Goal: Information Seeking & Learning: Learn about a topic

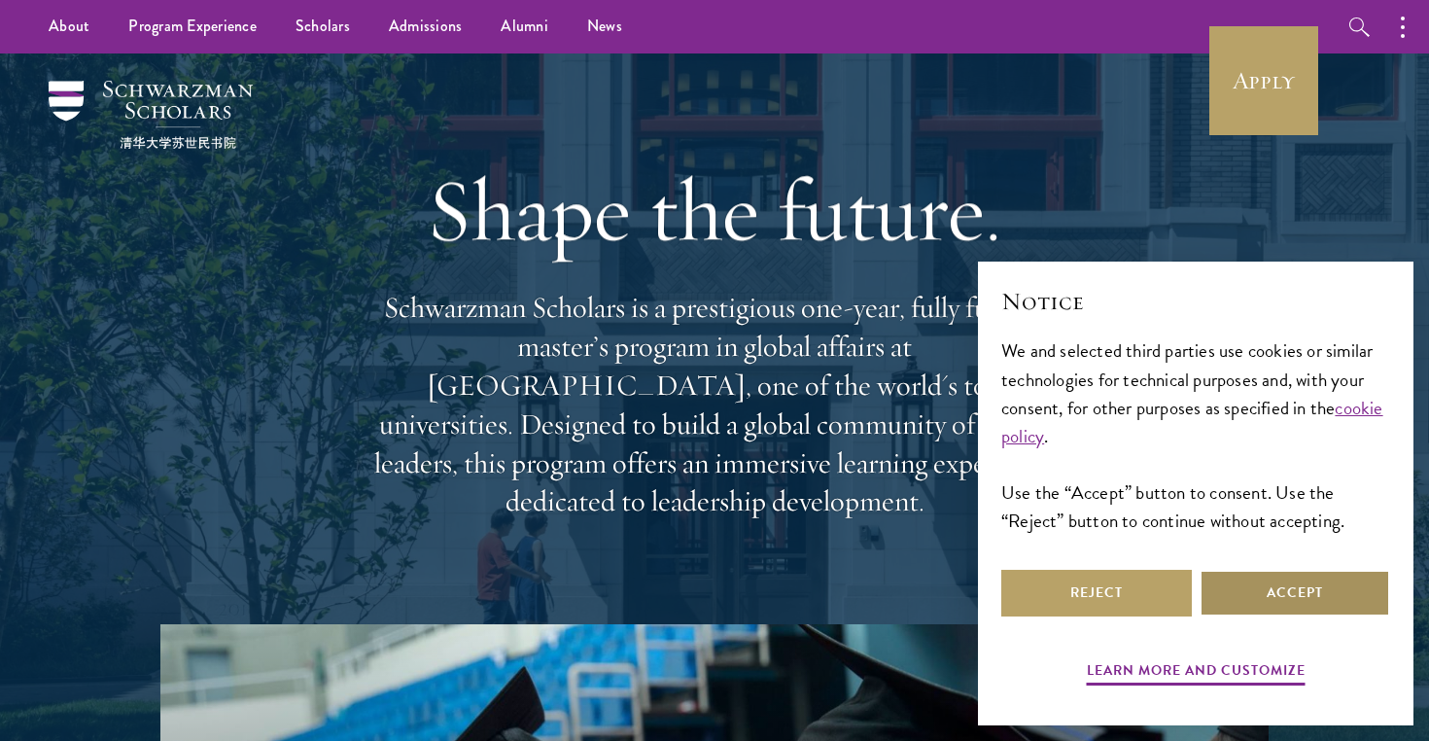
click at [1275, 607] on button "Accept" at bounding box center [1294, 593] width 191 height 47
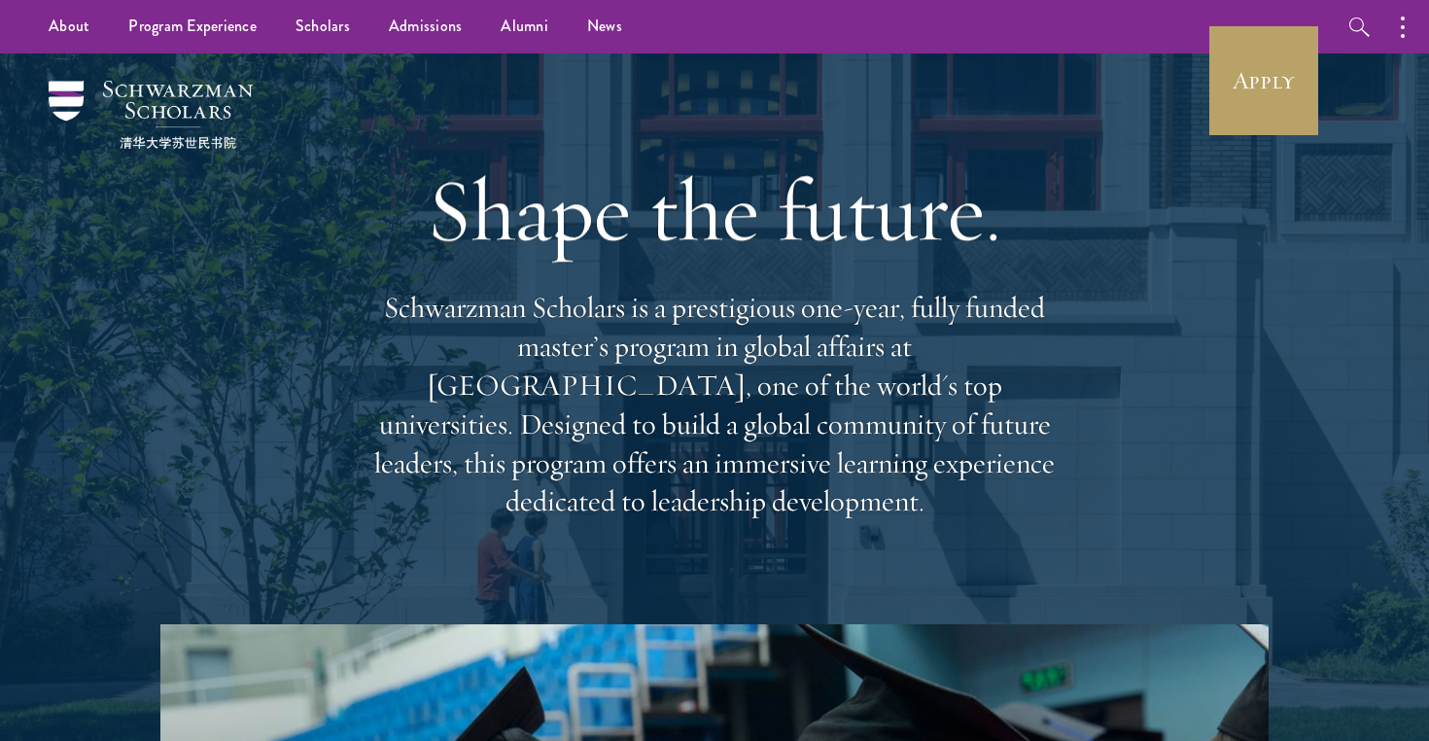
click at [716, 371] on p "Schwarzman Scholars is a prestigious one-year, fully funded master’s program in…" at bounding box center [714, 405] width 700 height 232
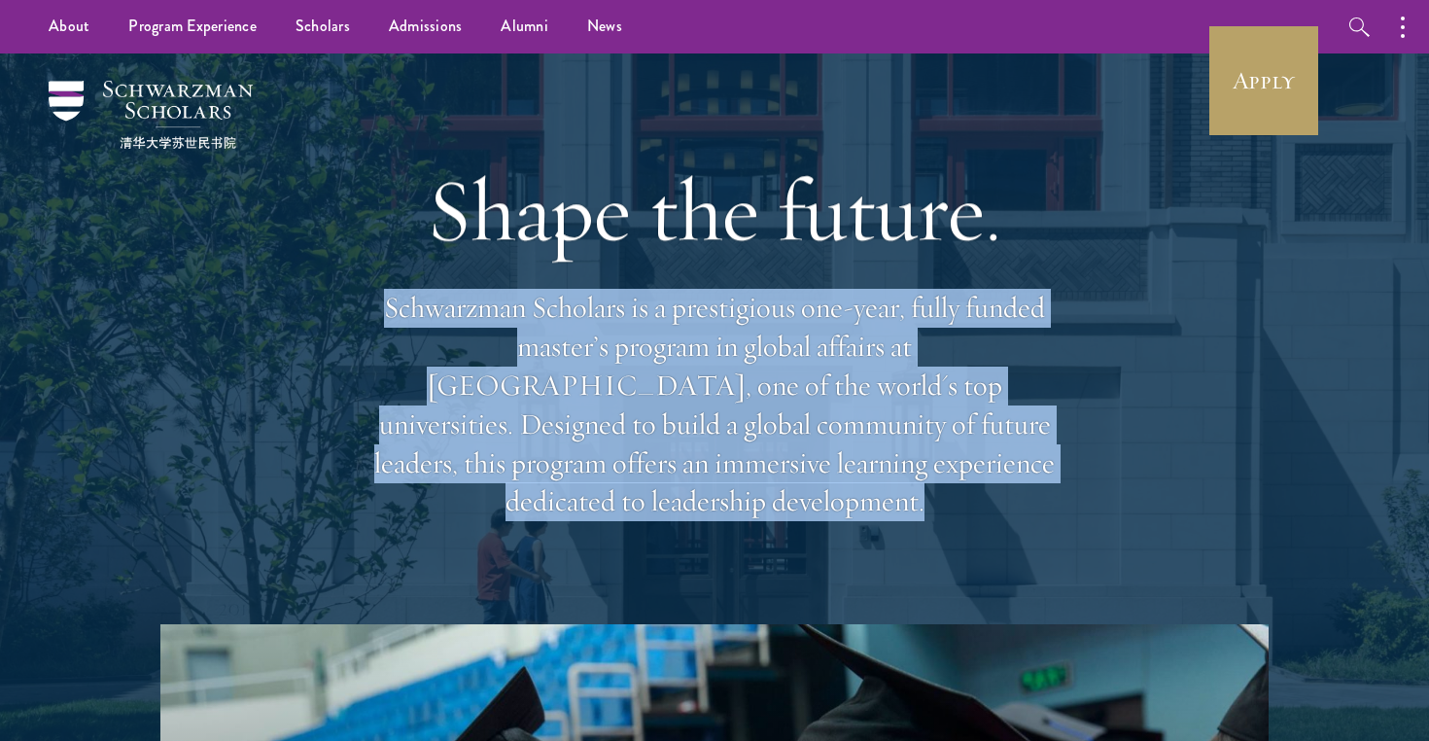
click at [716, 371] on p "Schwarzman Scholars is a prestigious one-year, fully funded master’s program in…" at bounding box center [714, 405] width 700 height 232
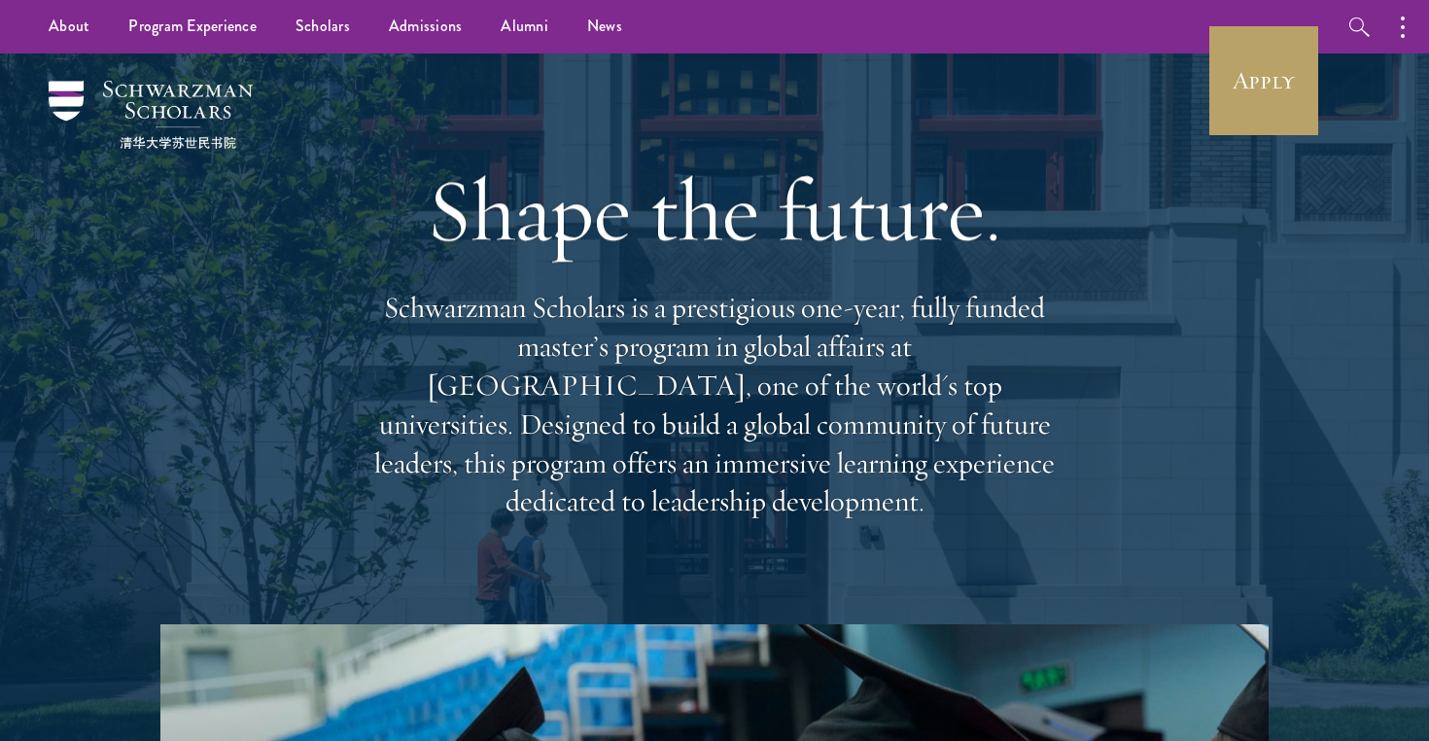
click at [710, 397] on p "Schwarzman Scholars is a prestigious one-year, fully funded master’s program in…" at bounding box center [714, 405] width 700 height 232
click at [698, 428] on p "Schwarzman Scholars is a prestigious one-year, fully funded master’s program in…" at bounding box center [714, 405] width 700 height 232
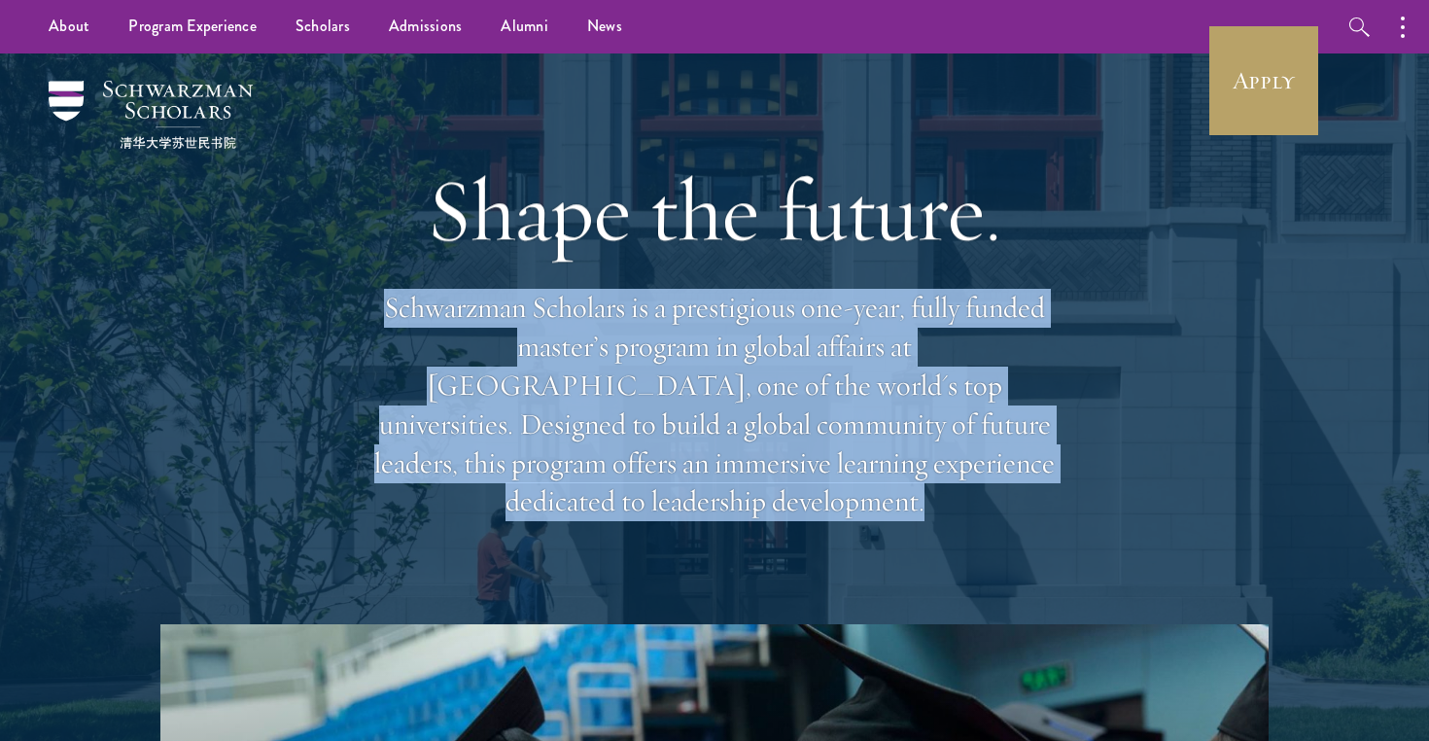
click at [698, 428] on p "Schwarzman Scholars is a prestigious one-year, fully funded master’s program in…" at bounding box center [714, 405] width 700 height 232
click at [323, 39] on link "Scholars" at bounding box center [322, 26] width 93 height 53
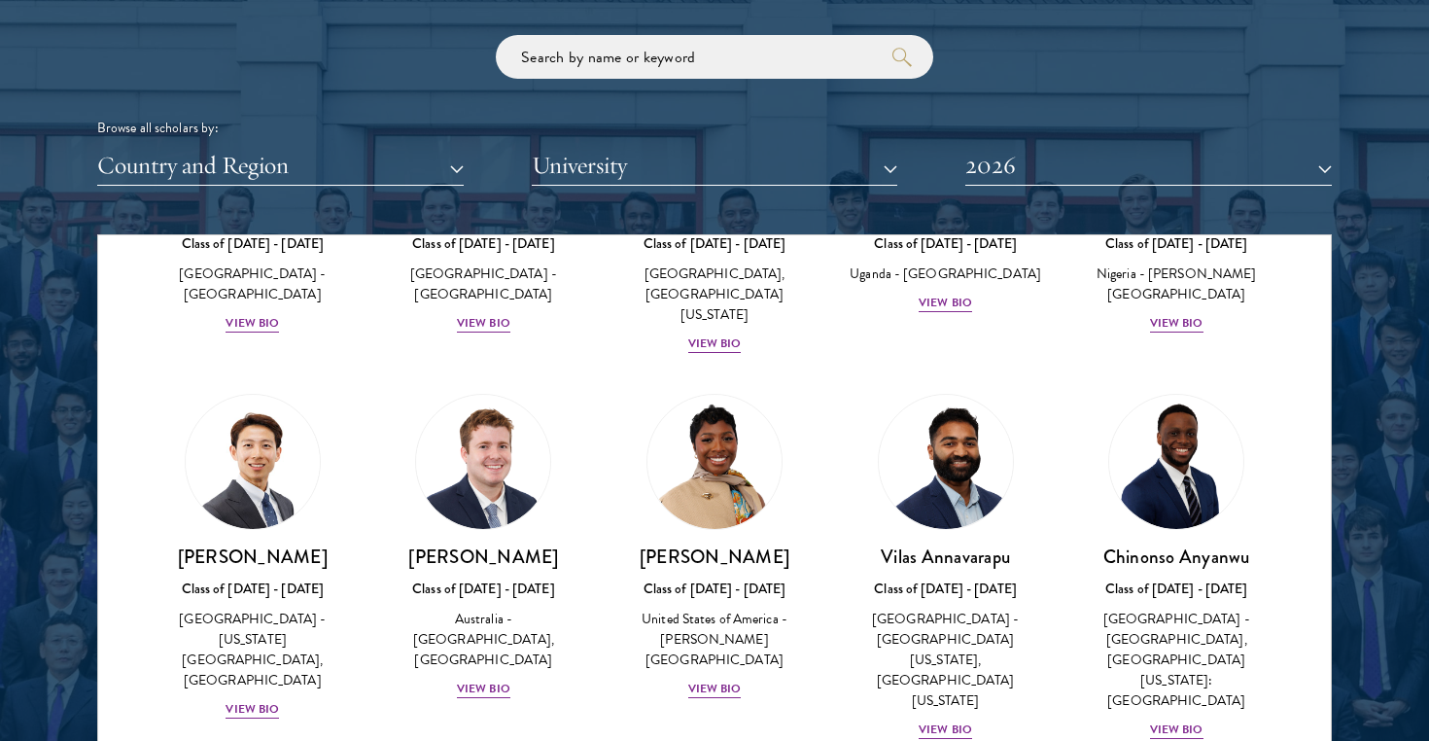
scroll to position [366, 0]
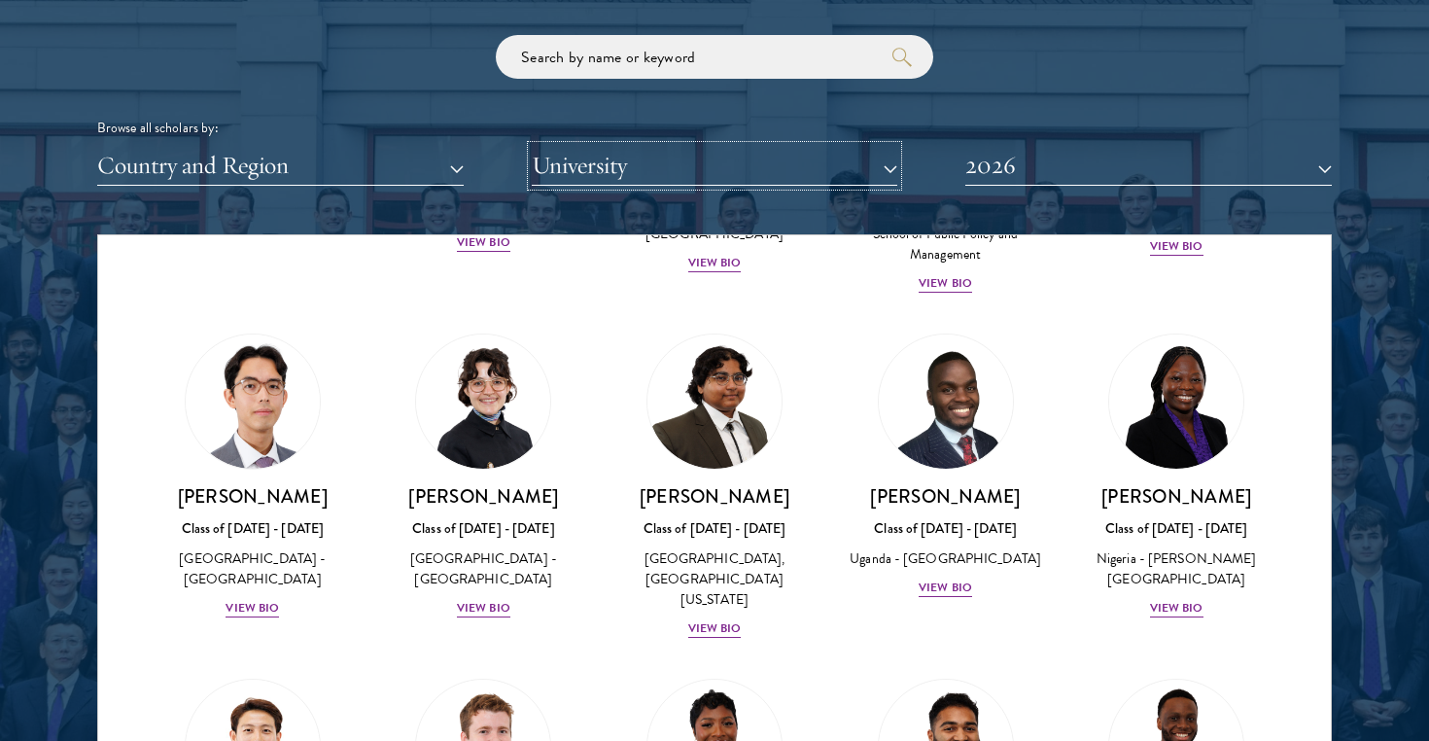
click at [600, 176] on button "University" at bounding box center [715, 166] width 366 height 40
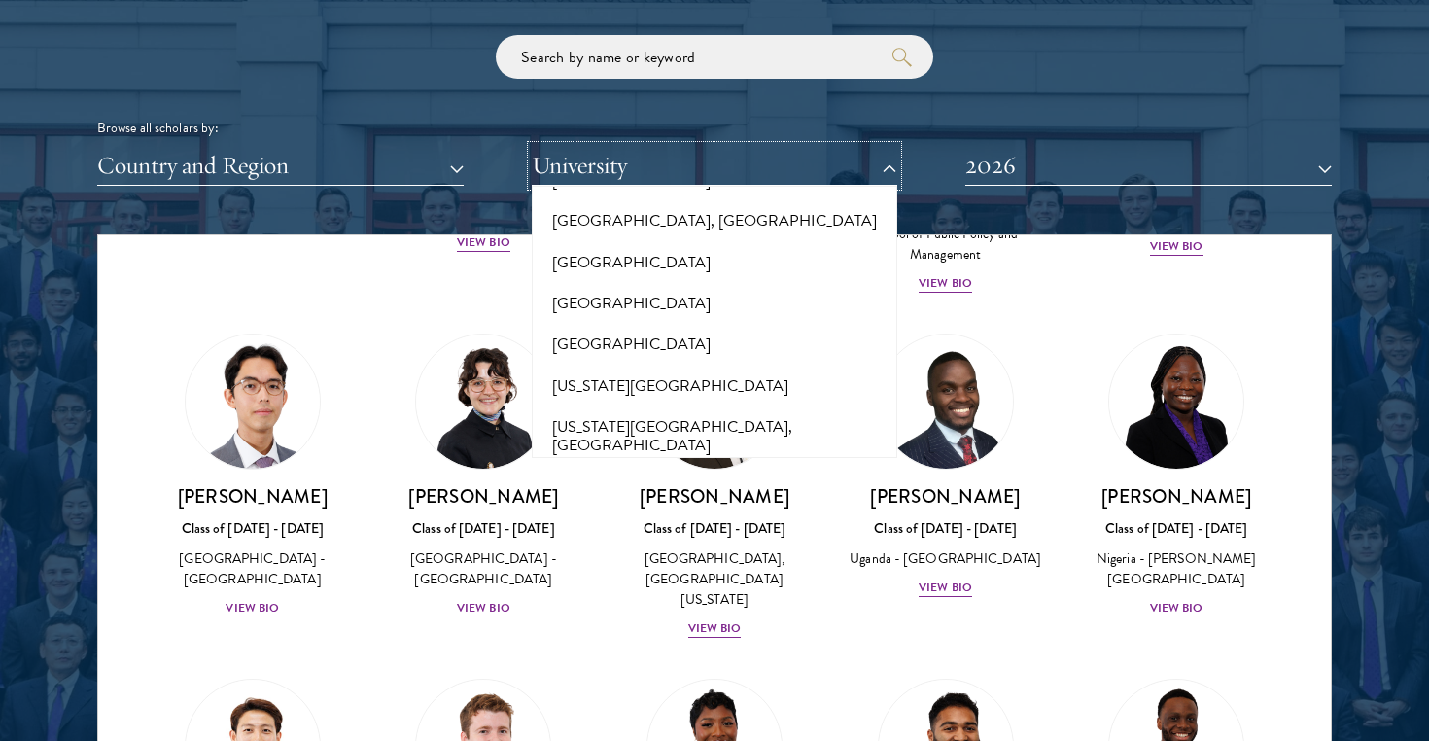
scroll to position [8480, 0]
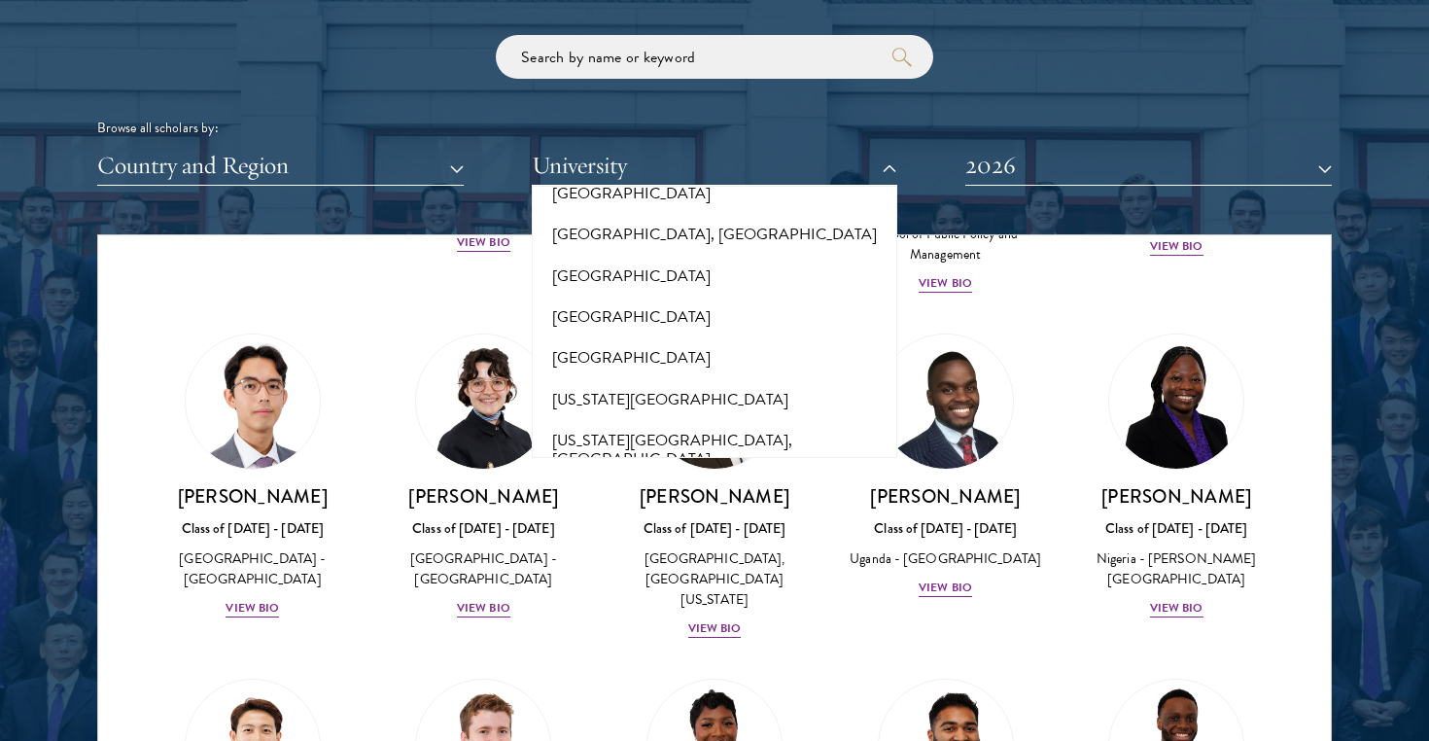
click at [660, 603] on button "Northwestern University" at bounding box center [715, 623] width 355 height 41
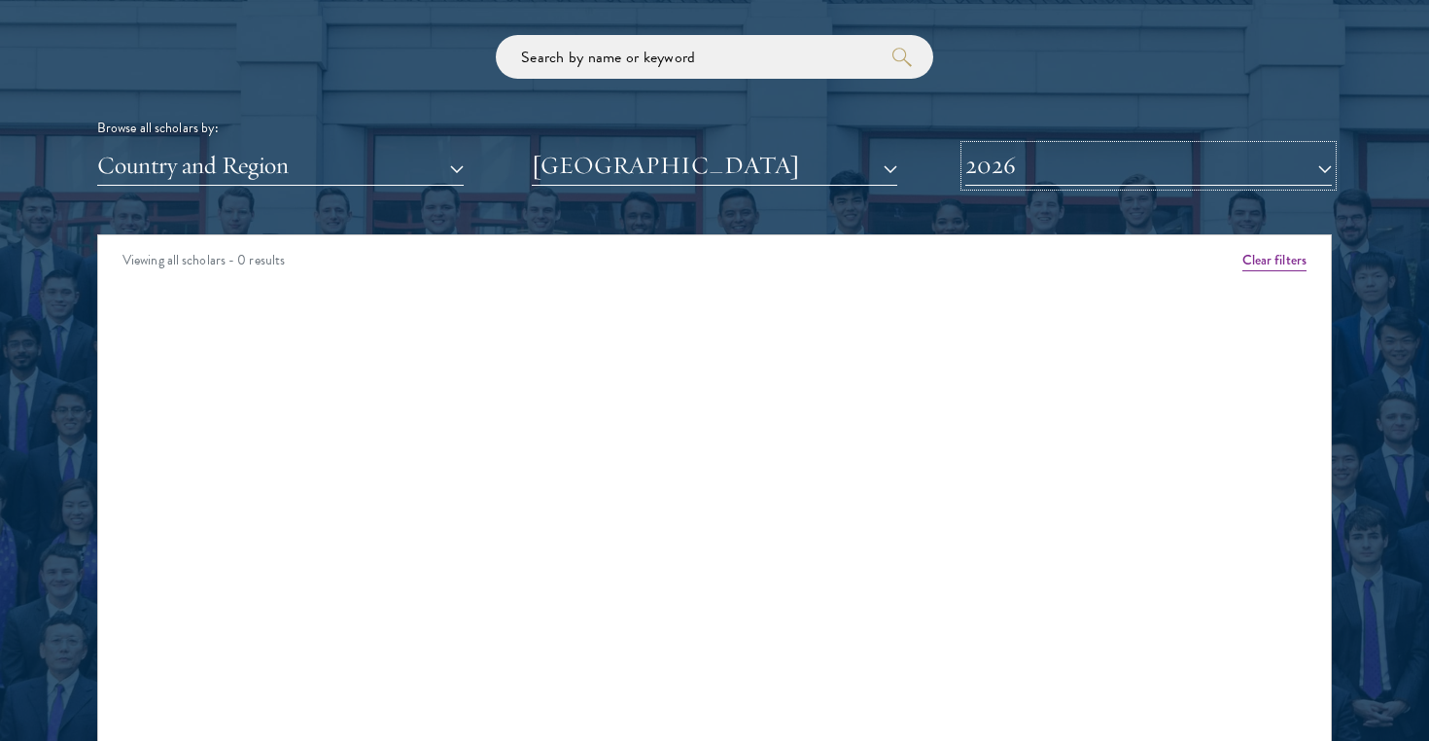
click at [1066, 185] on button "2026" at bounding box center [1148, 166] width 366 height 40
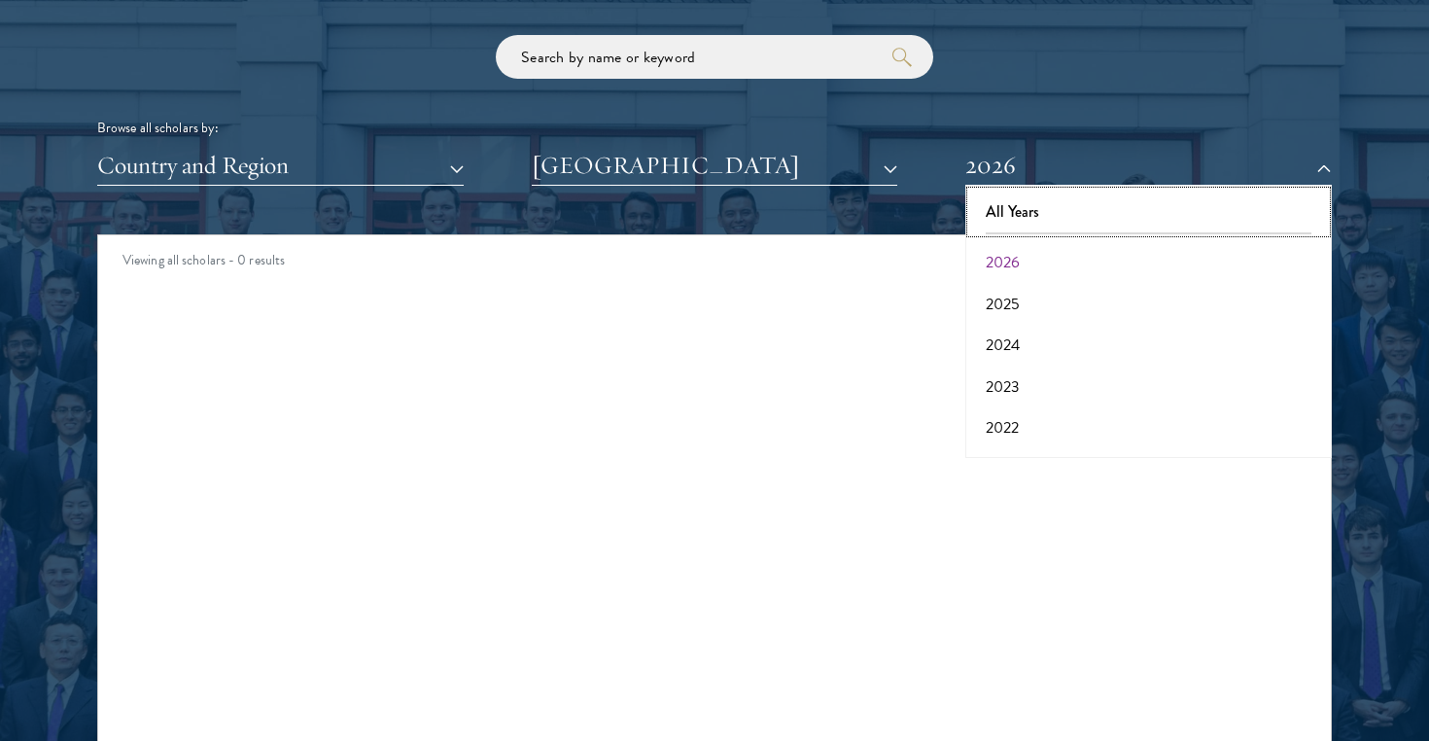
click at [1031, 214] on button "All Years" at bounding box center [1148, 211] width 355 height 41
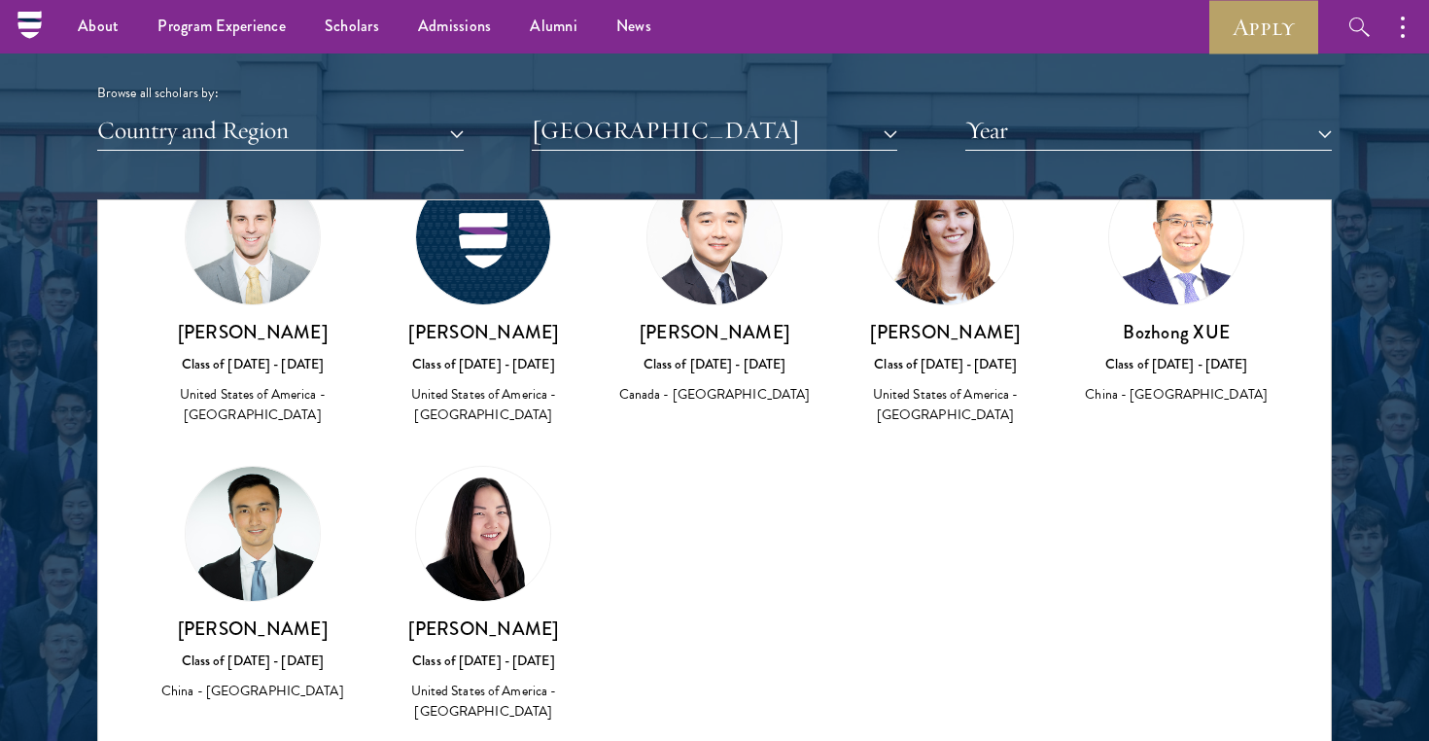
scroll to position [2377, 0]
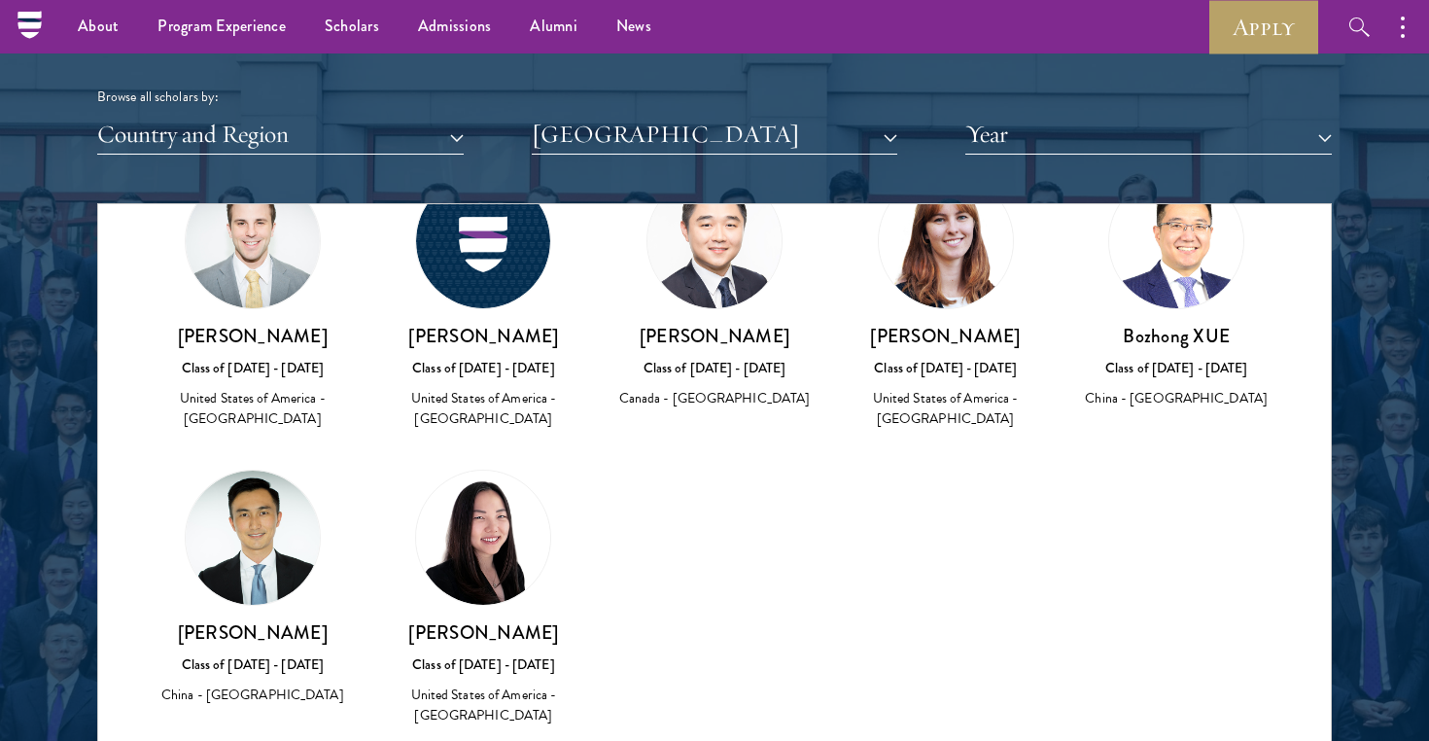
click at [260, 279] on img at bounding box center [253, 241] width 134 height 134
click at [260, 324] on h3 "David Harris" at bounding box center [252, 336] width 192 height 24
click at [259, 334] on h3 "David Harris" at bounding box center [252, 336] width 192 height 24
click at [248, 409] on div "United States of America - Northwestern University" at bounding box center [252, 408] width 192 height 41
click at [248, 351] on div "David Harris Class of 2017 - 2018 United States of America - Northwestern Unive…" at bounding box center [252, 377] width 192 height 107
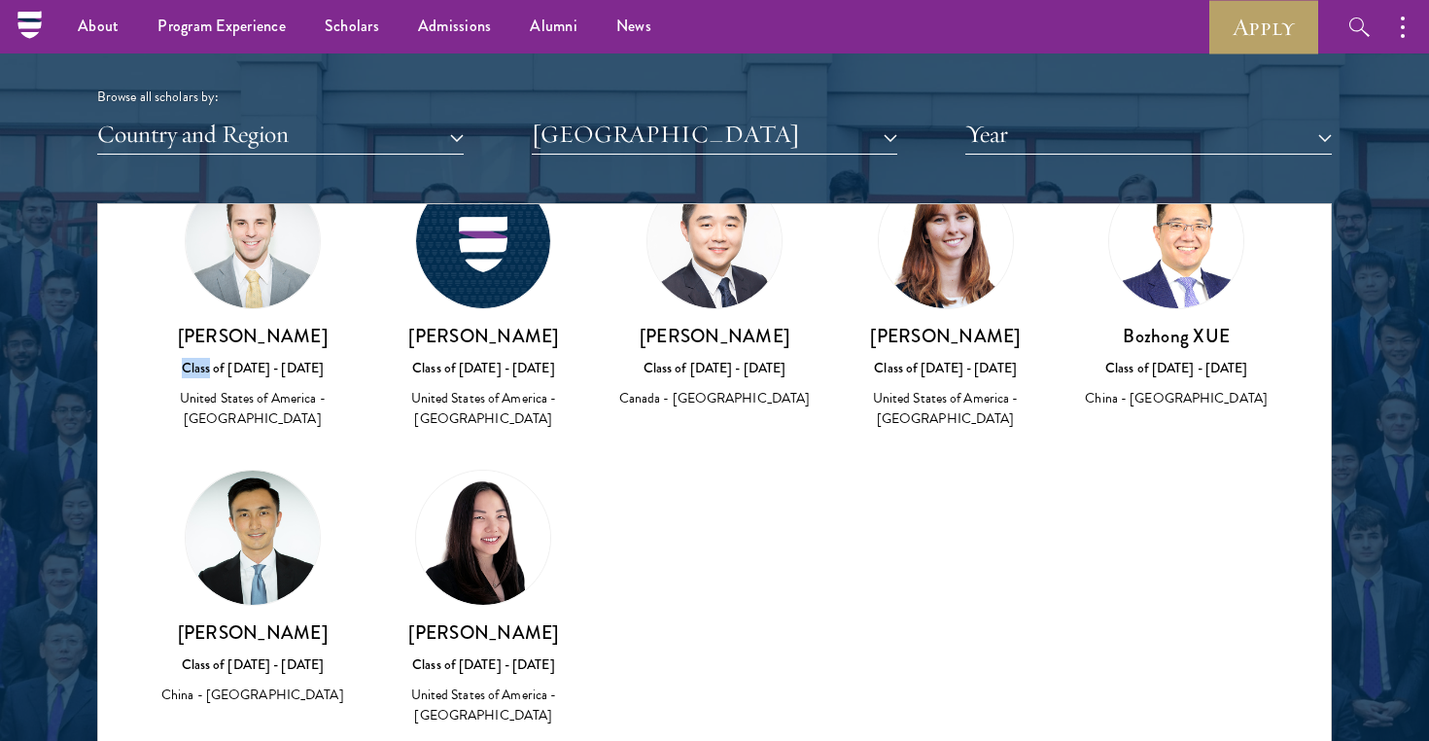
click at [248, 351] on div "David Harris Class of 2017 - 2018 United States of America - Northwestern Unive…" at bounding box center [252, 377] width 192 height 107
click at [248, 364] on div "Class of 2017 - 2018" at bounding box center [252, 368] width 192 height 20
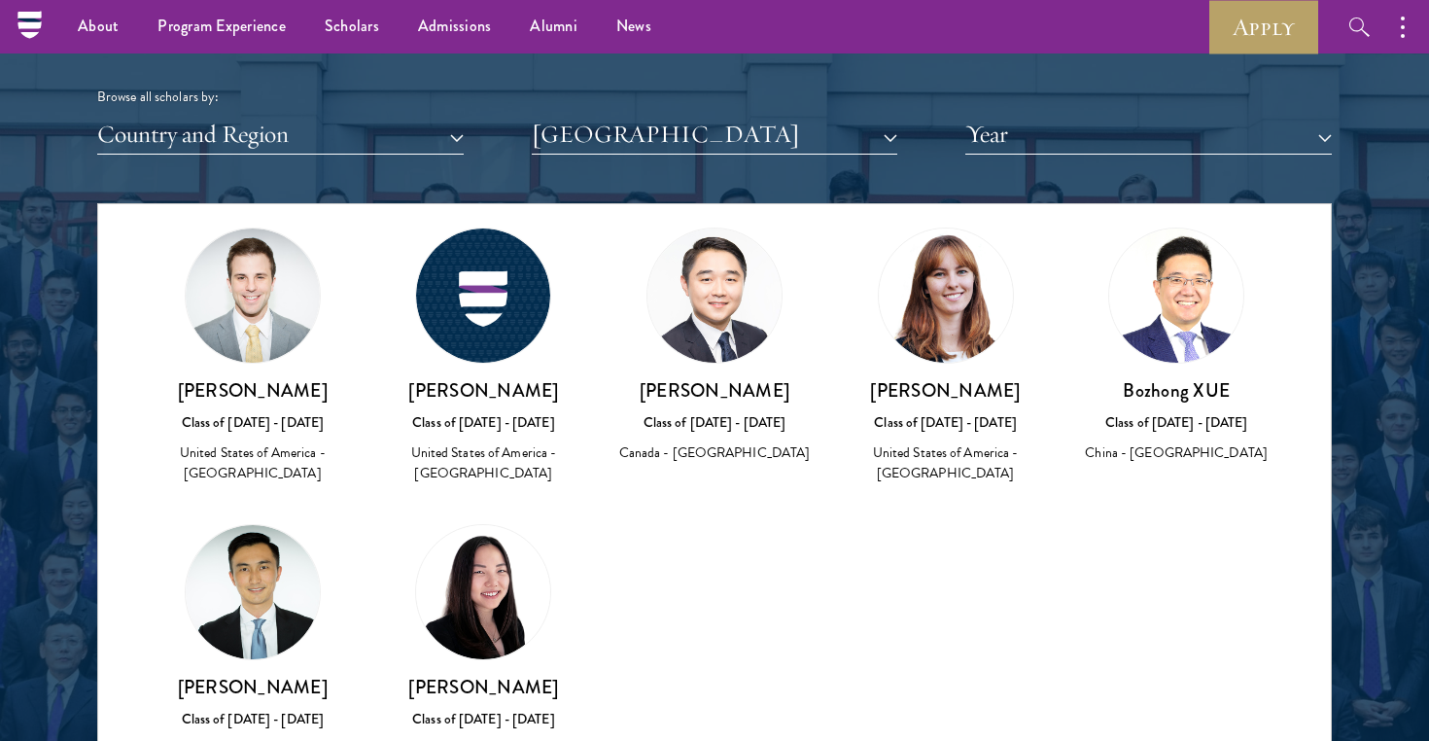
scroll to position [57, 0]
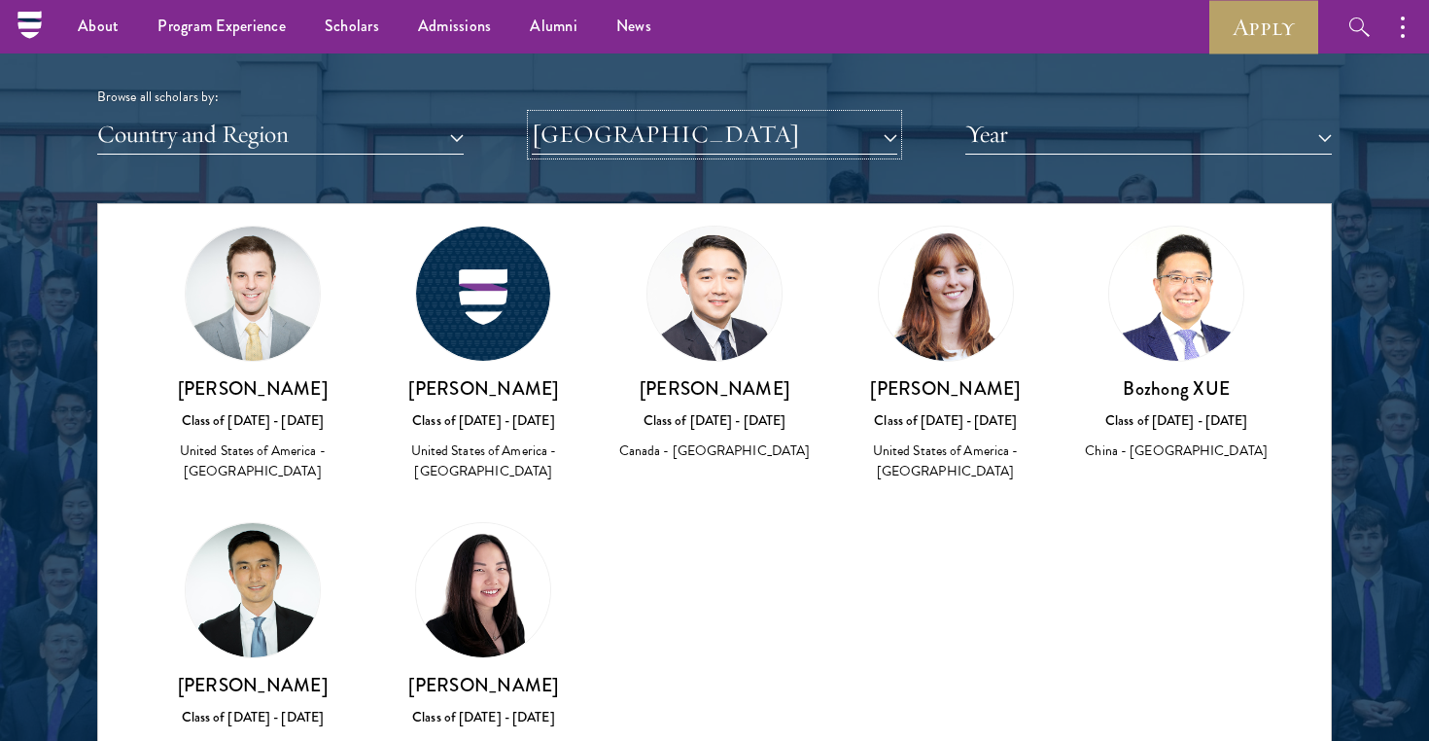
click at [737, 142] on button "Northwestern University" at bounding box center [715, 135] width 366 height 40
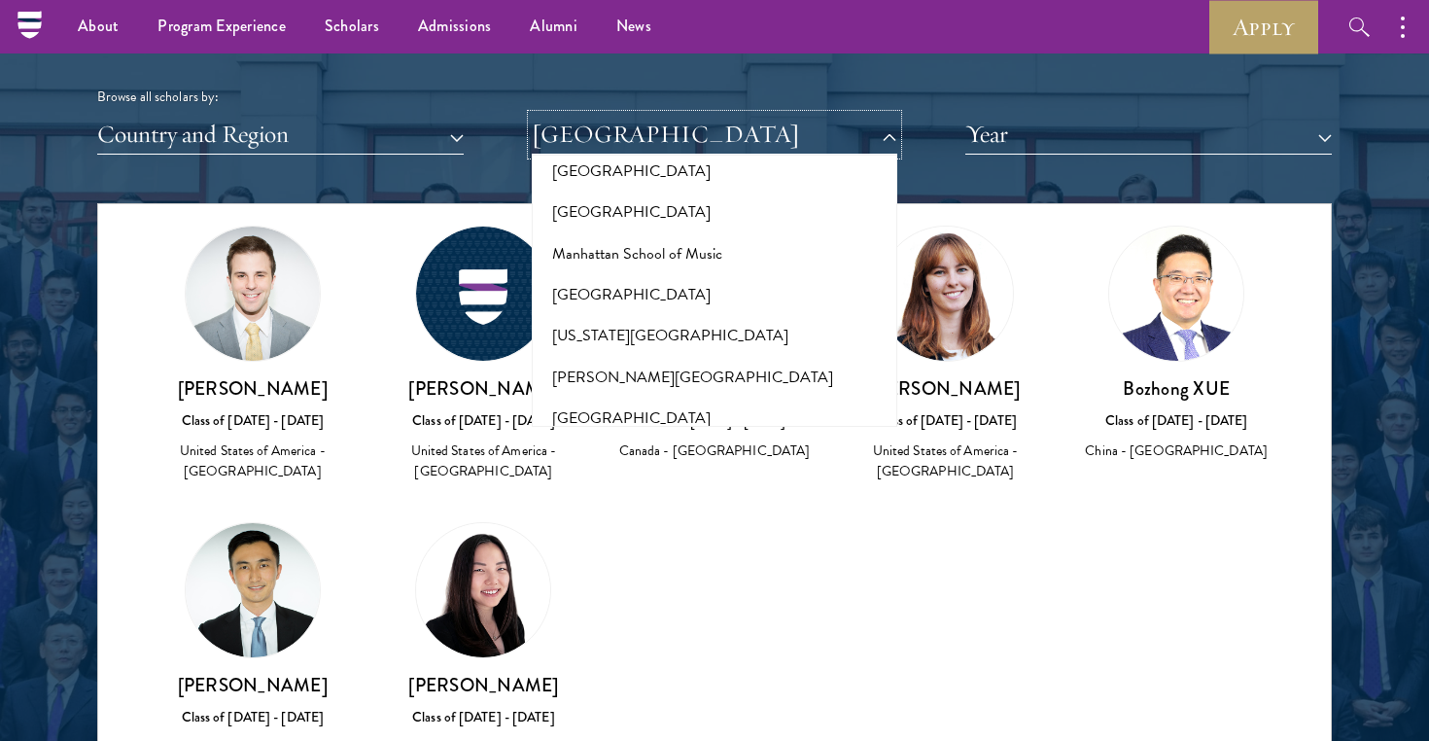
scroll to position [7087, 0]
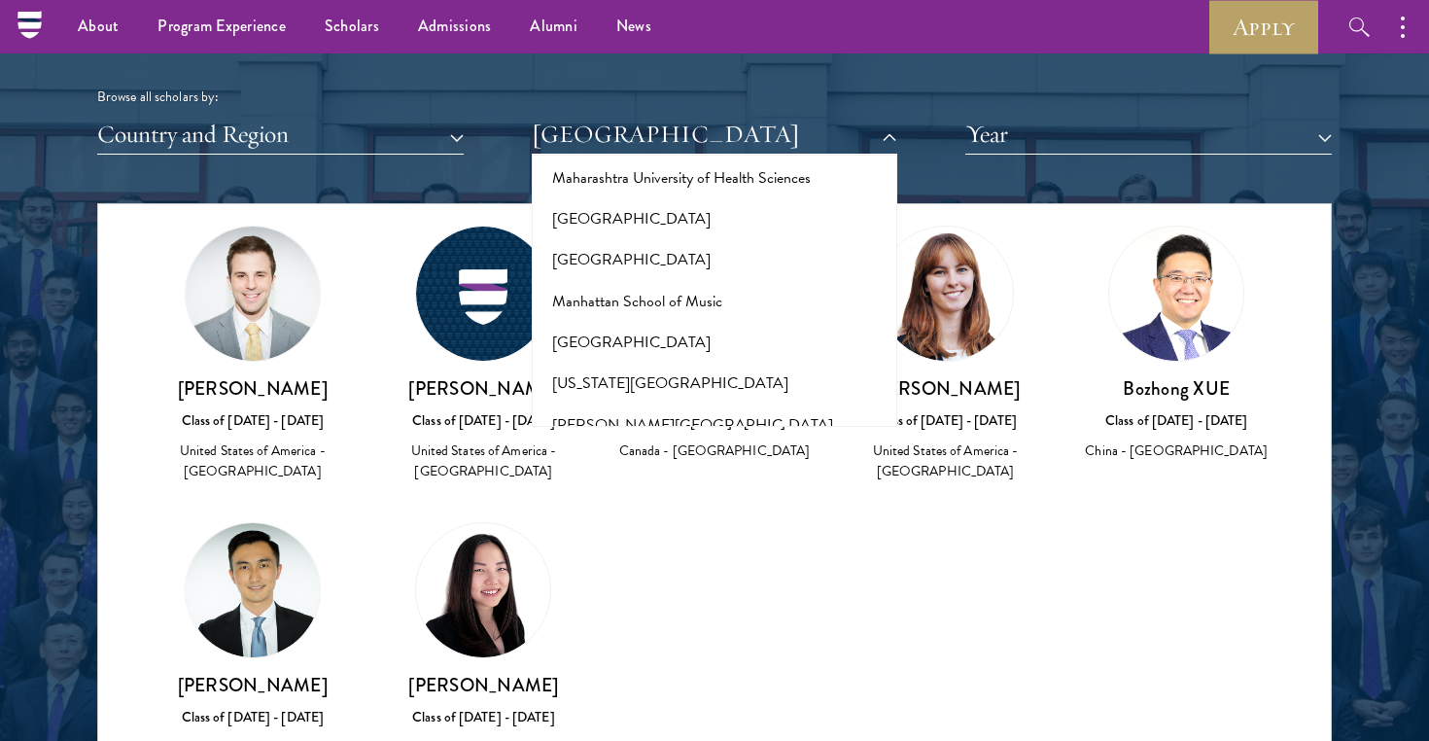
click at [660, 569] on button "Middlebury College" at bounding box center [715, 589] width 355 height 41
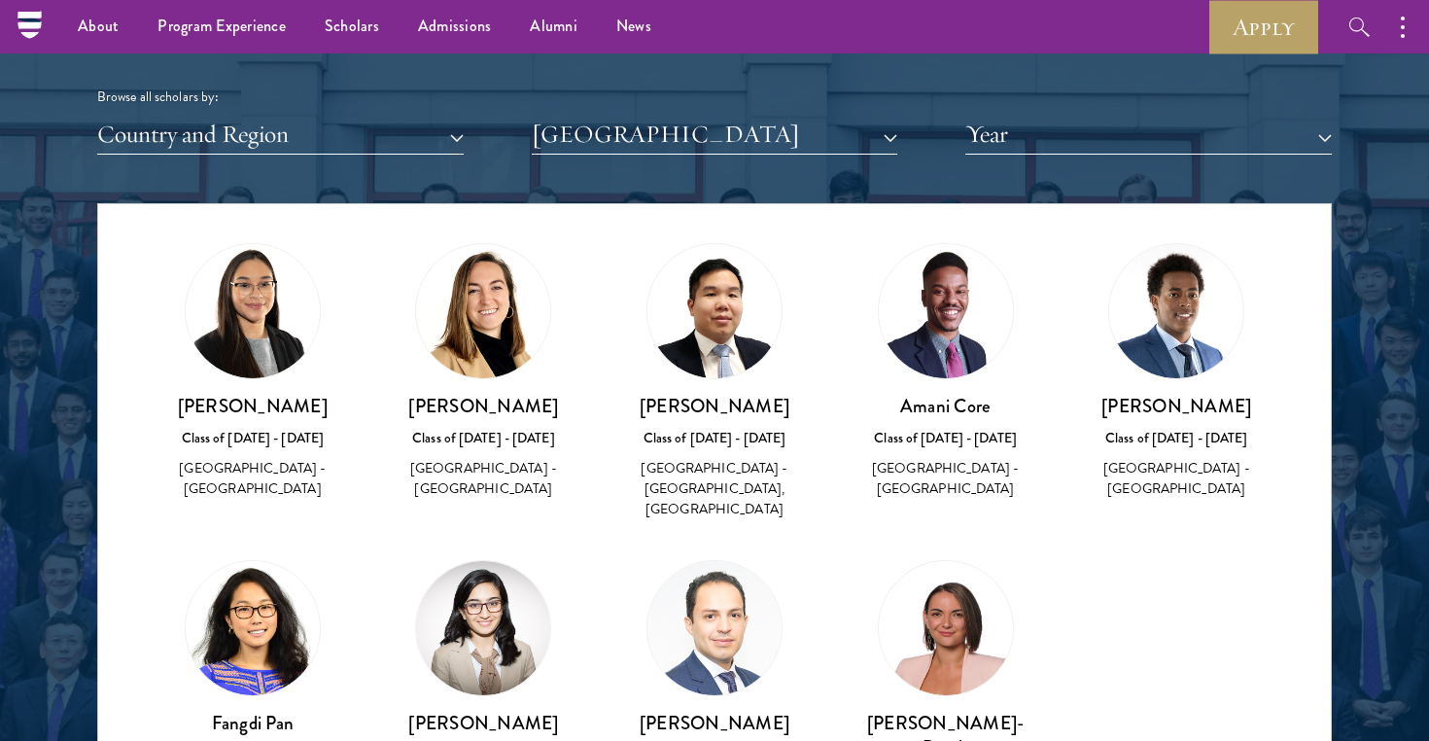
scroll to position [42, 0]
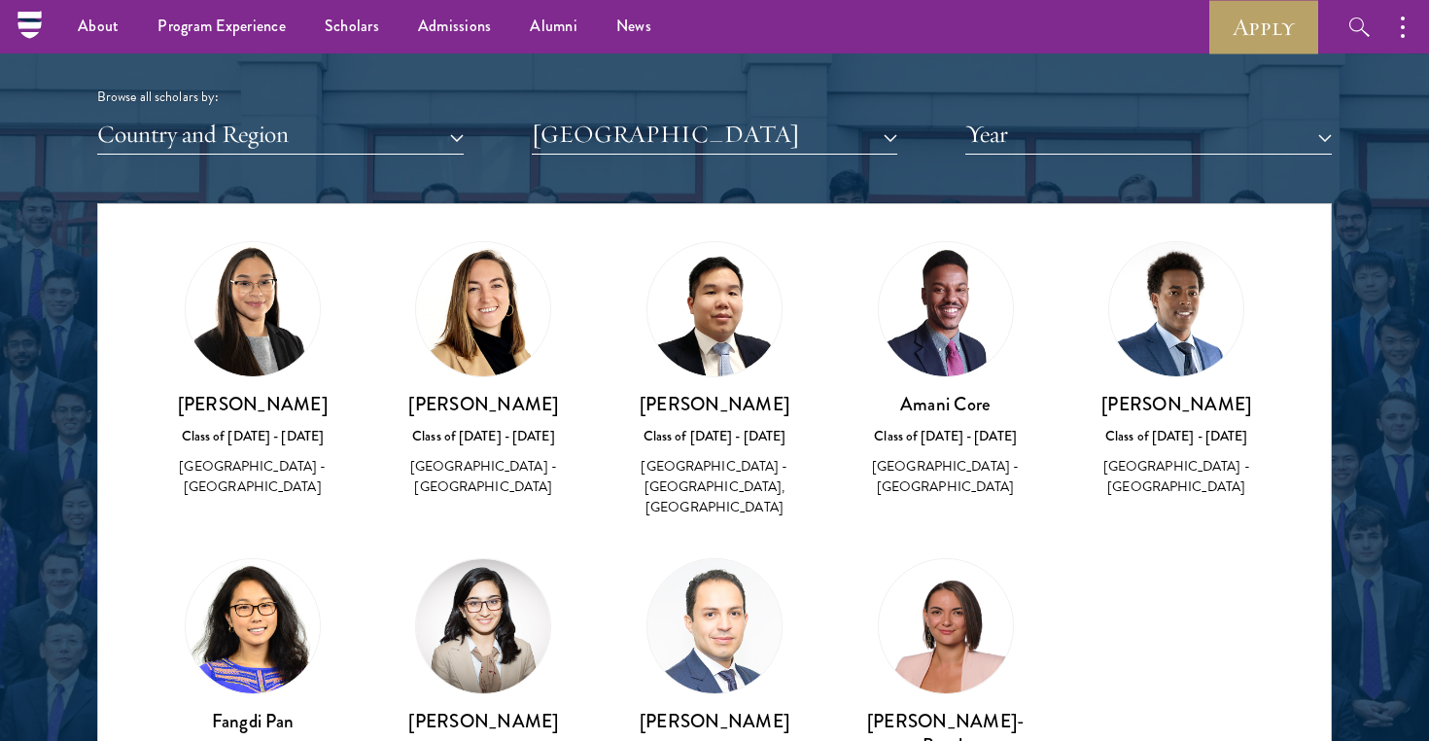
click at [949, 342] on img at bounding box center [946, 309] width 134 height 134
click at [943, 400] on h3 "Amani Core" at bounding box center [946, 404] width 192 height 24
click at [943, 428] on div "Class of 2022 - 2023" at bounding box center [946, 436] width 192 height 20
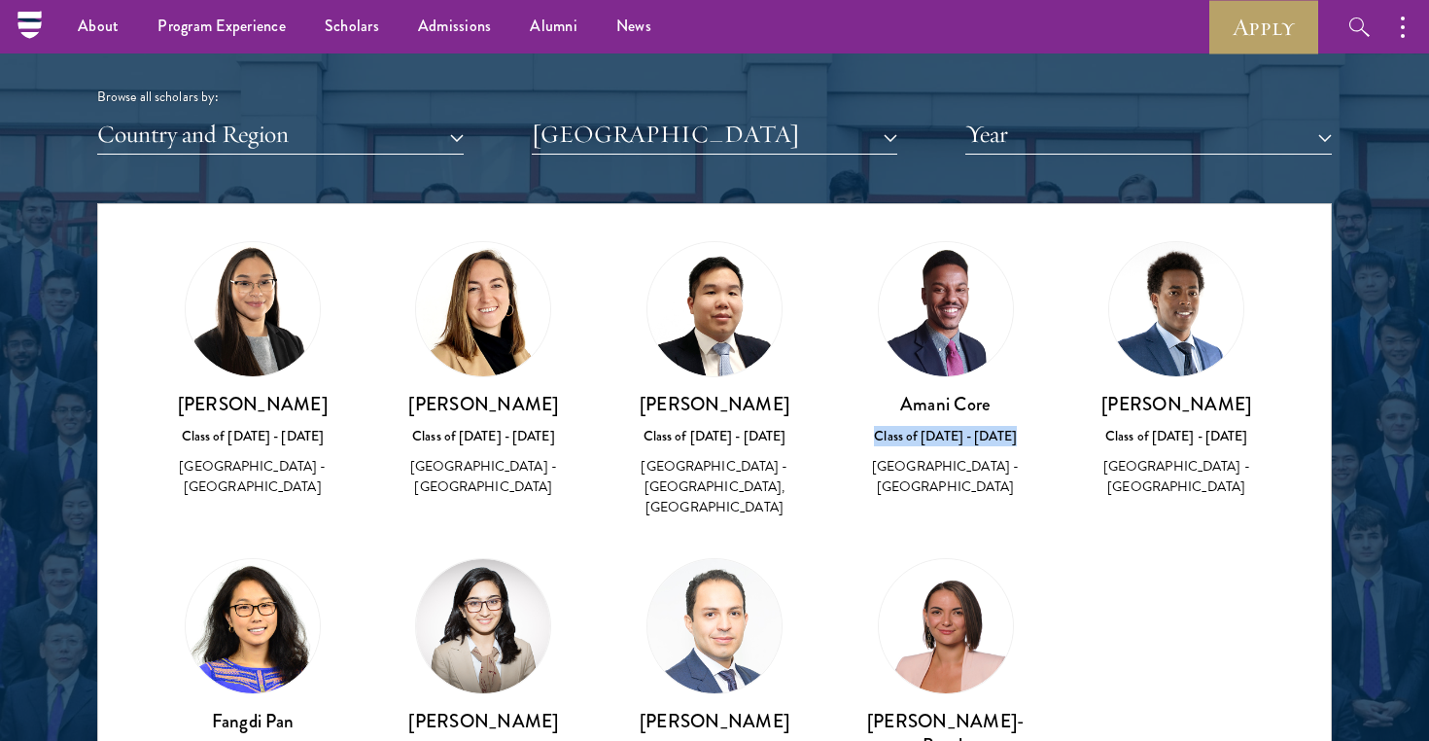
click at [943, 428] on div "Class of 2022 - 2023" at bounding box center [946, 436] width 192 height 20
click at [937, 395] on h3 "Amani Core" at bounding box center [946, 404] width 192 height 24
click at [940, 437] on div "Class of 2022 - 2023" at bounding box center [946, 436] width 192 height 20
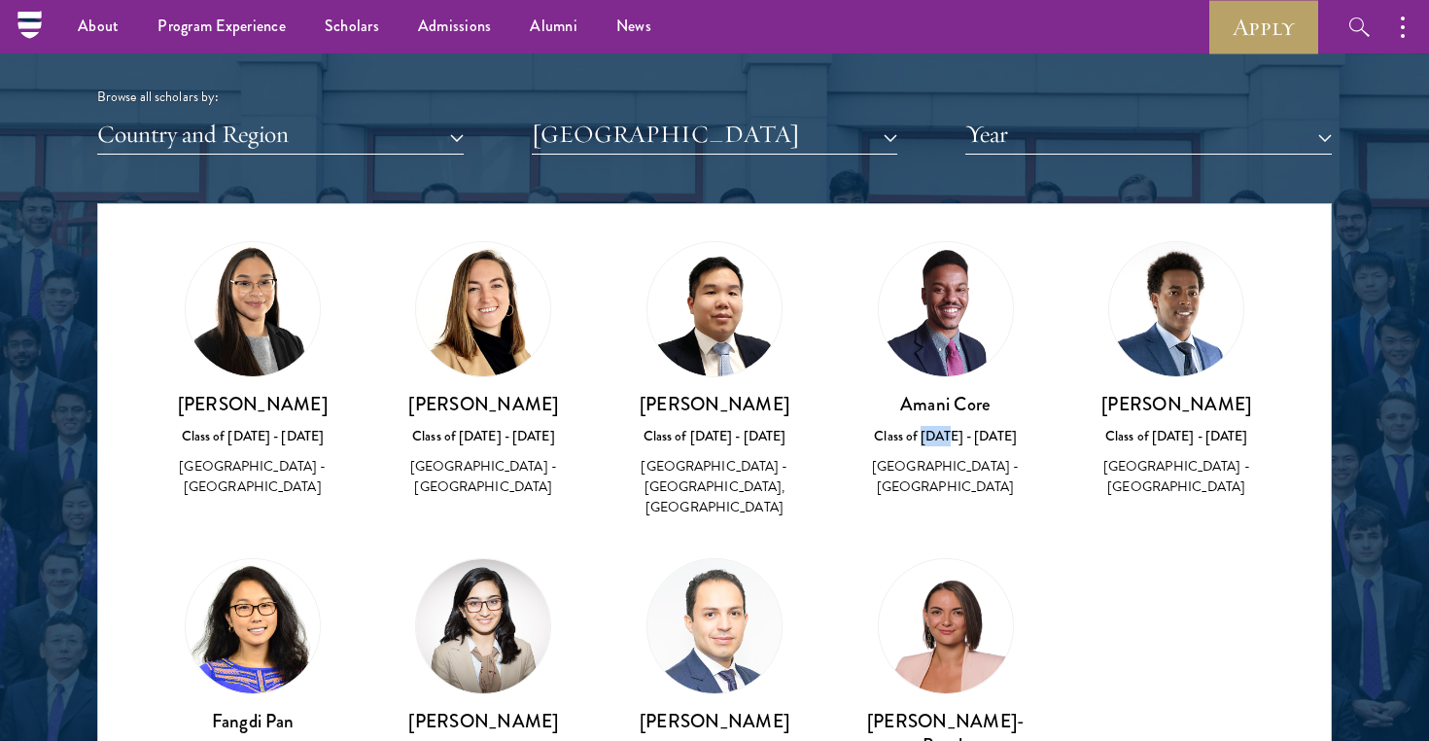
click at [940, 437] on div "Class of 2022 - 2023" at bounding box center [946, 436] width 192 height 20
click at [905, 309] on img at bounding box center [946, 309] width 134 height 134
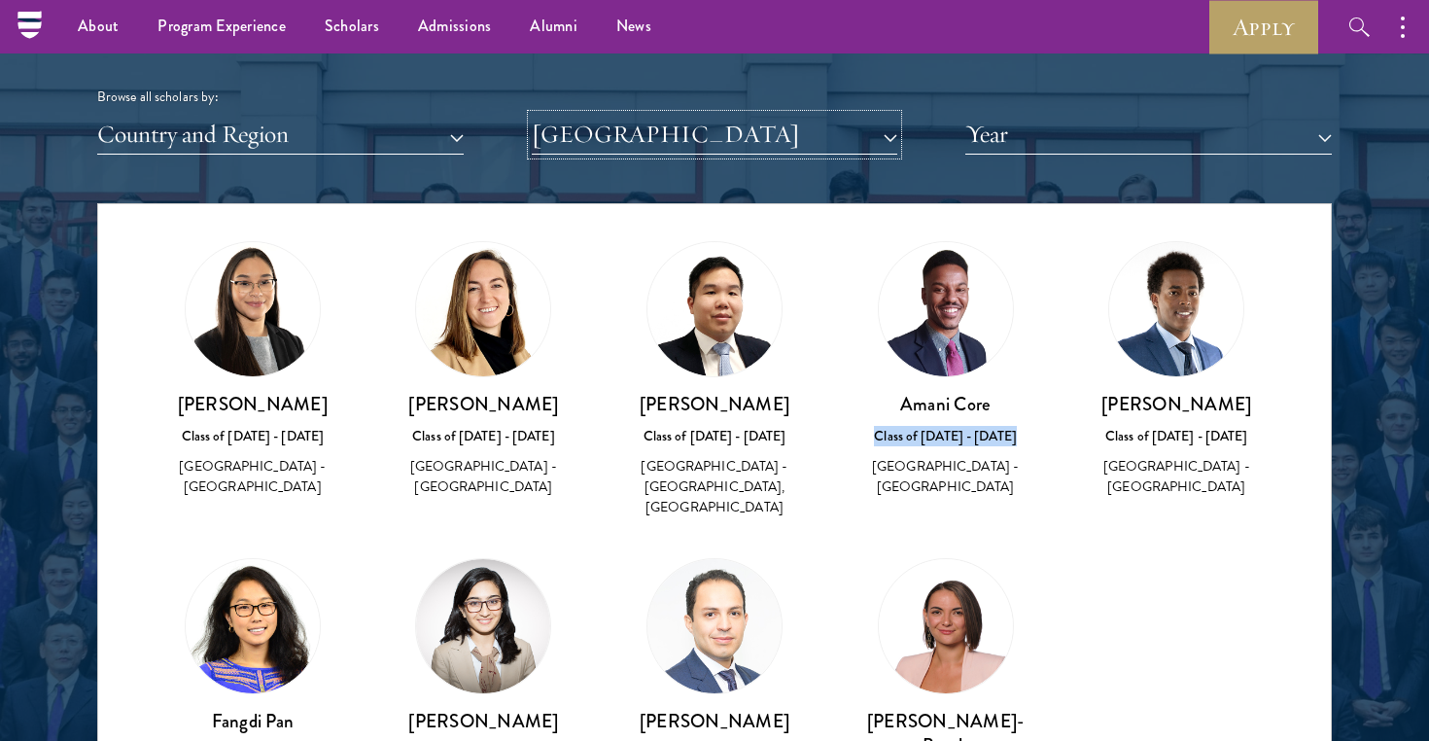
click at [699, 119] on button "Middlebury College" at bounding box center [715, 135] width 366 height 40
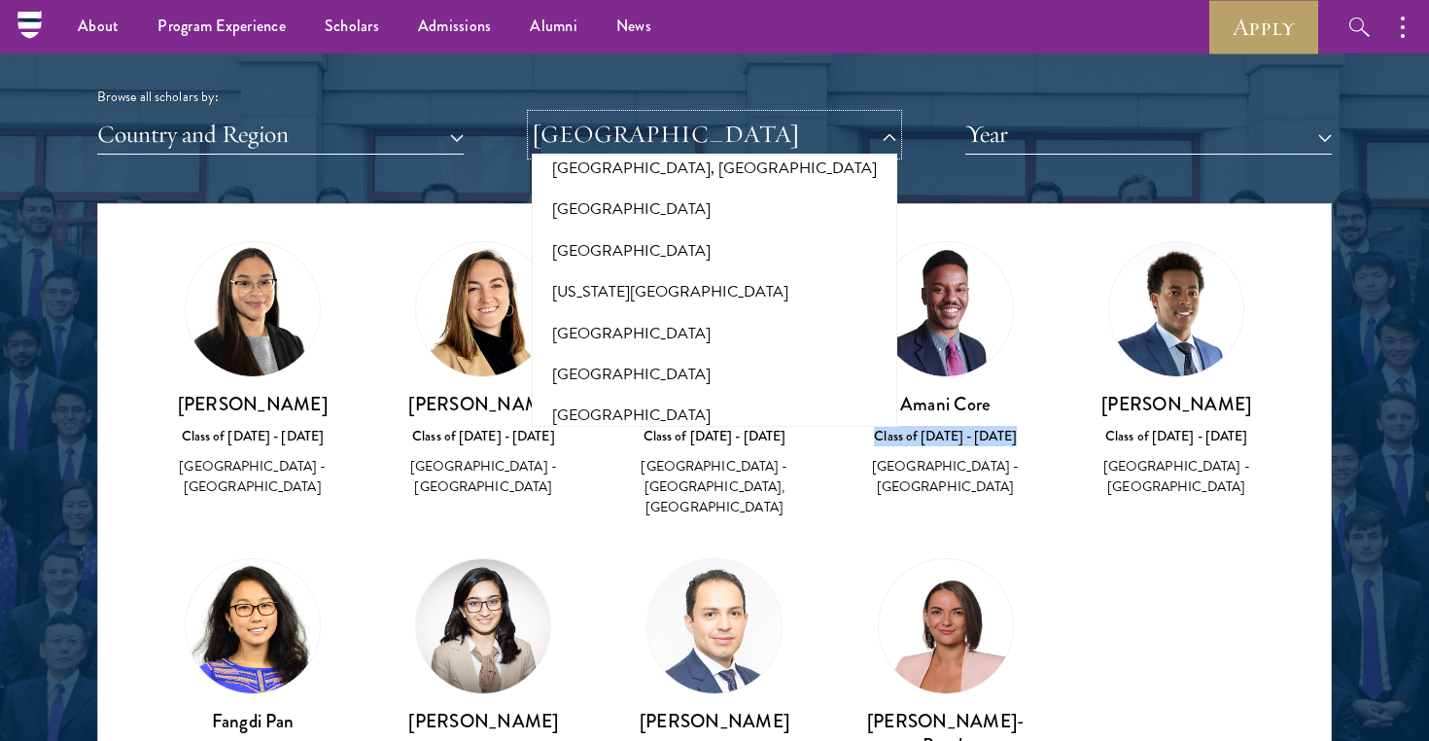
scroll to position [0, 0]
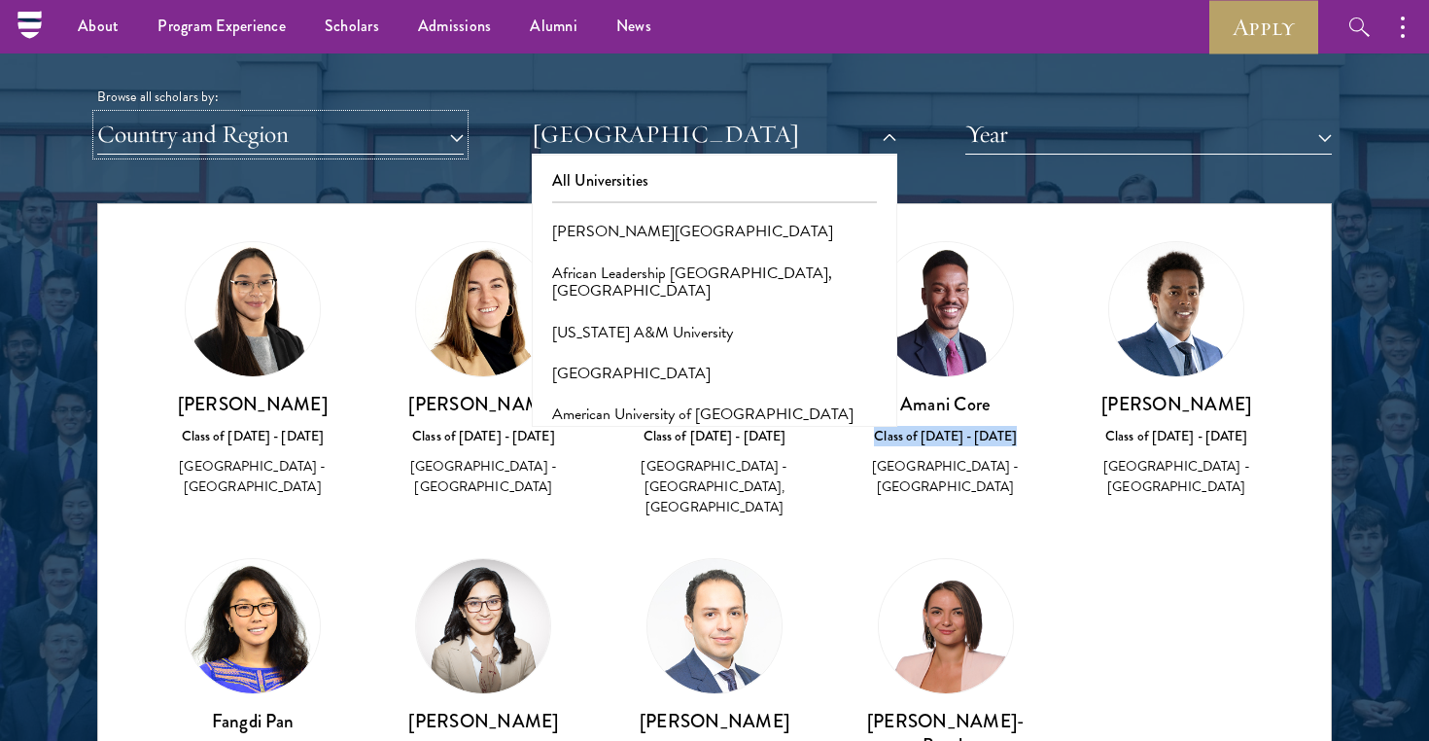
click at [304, 154] on button "Country and Region" at bounding box center [280, 135] width 366 height 40
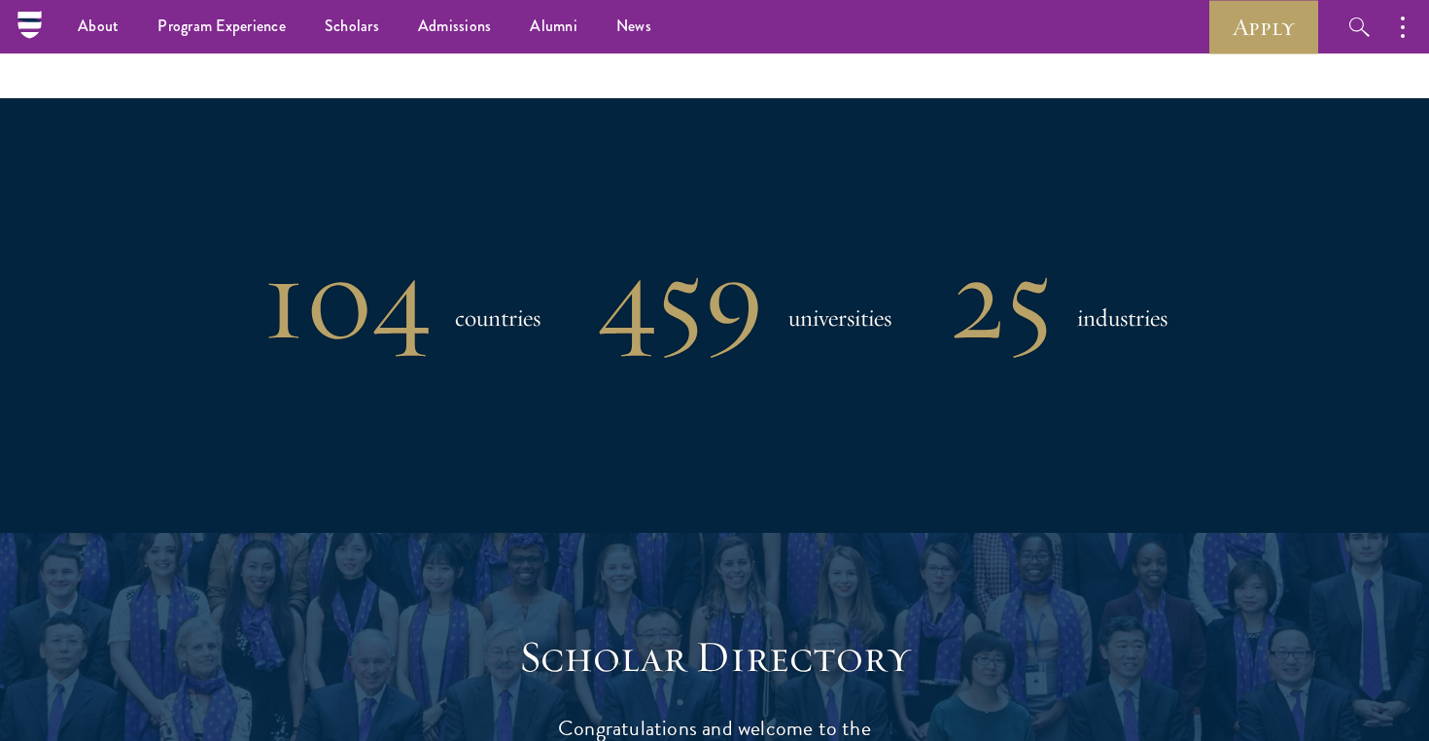
scroll to position [1411, 0]
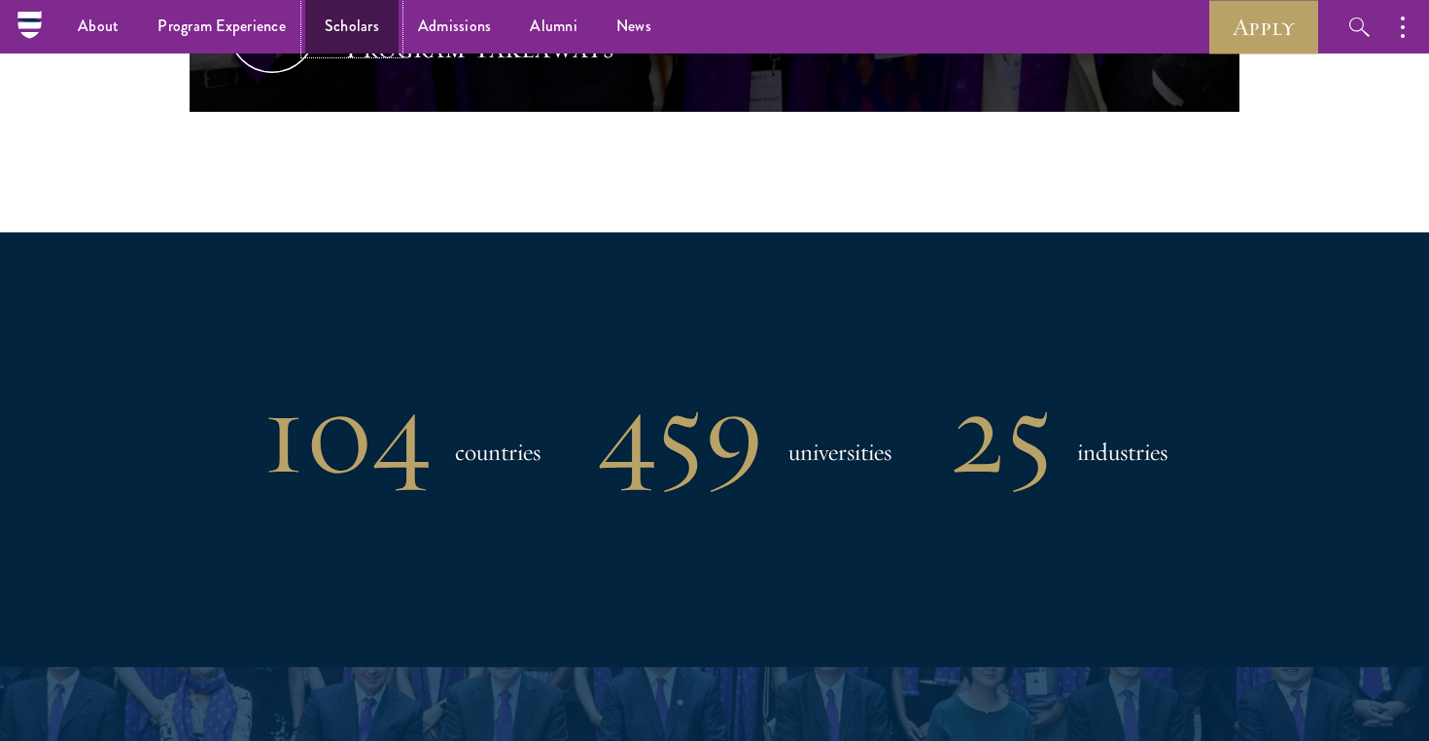
click at [366, 19] on link "Scholars" at bounding box center [351, 26] width 93 height 53
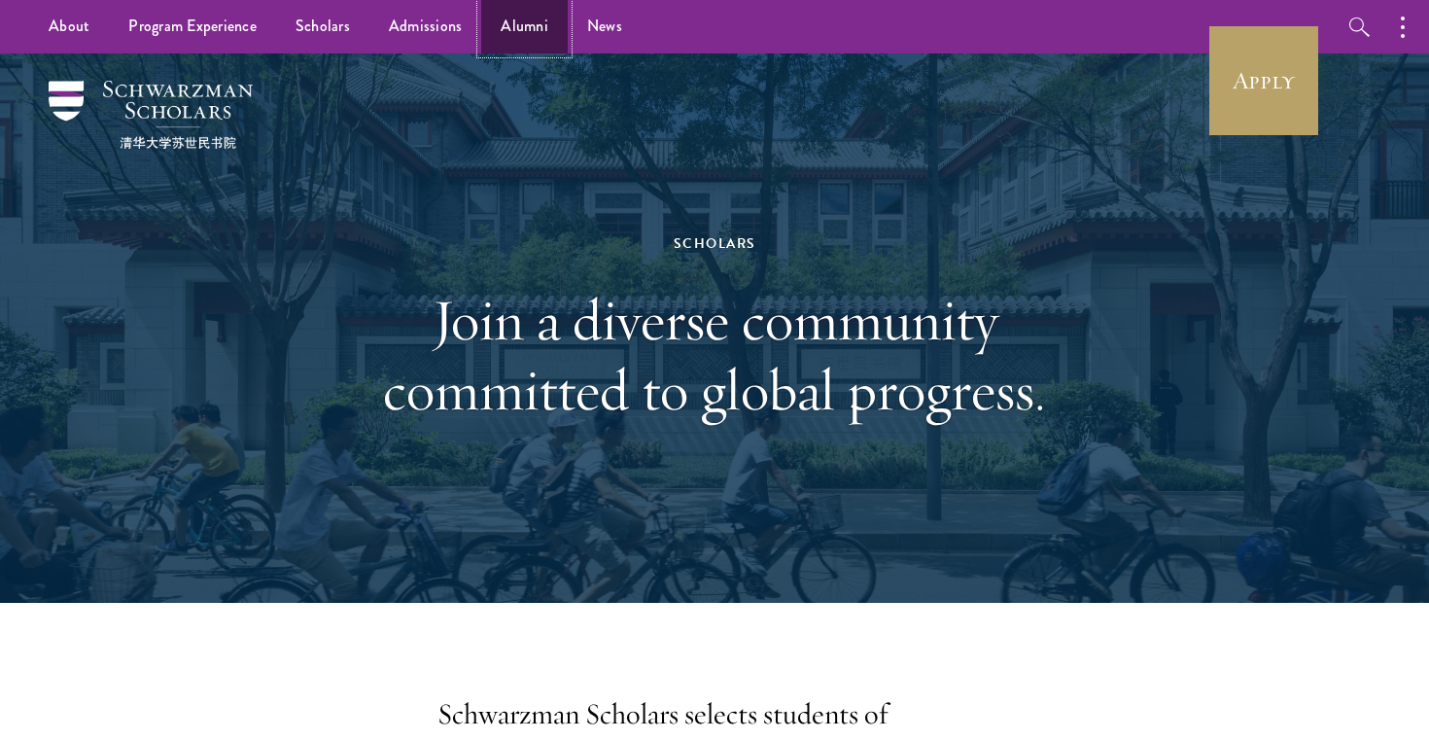
click at [525, 18] on link "Alumni" at bounding box center [524, 26] width 87 height 53
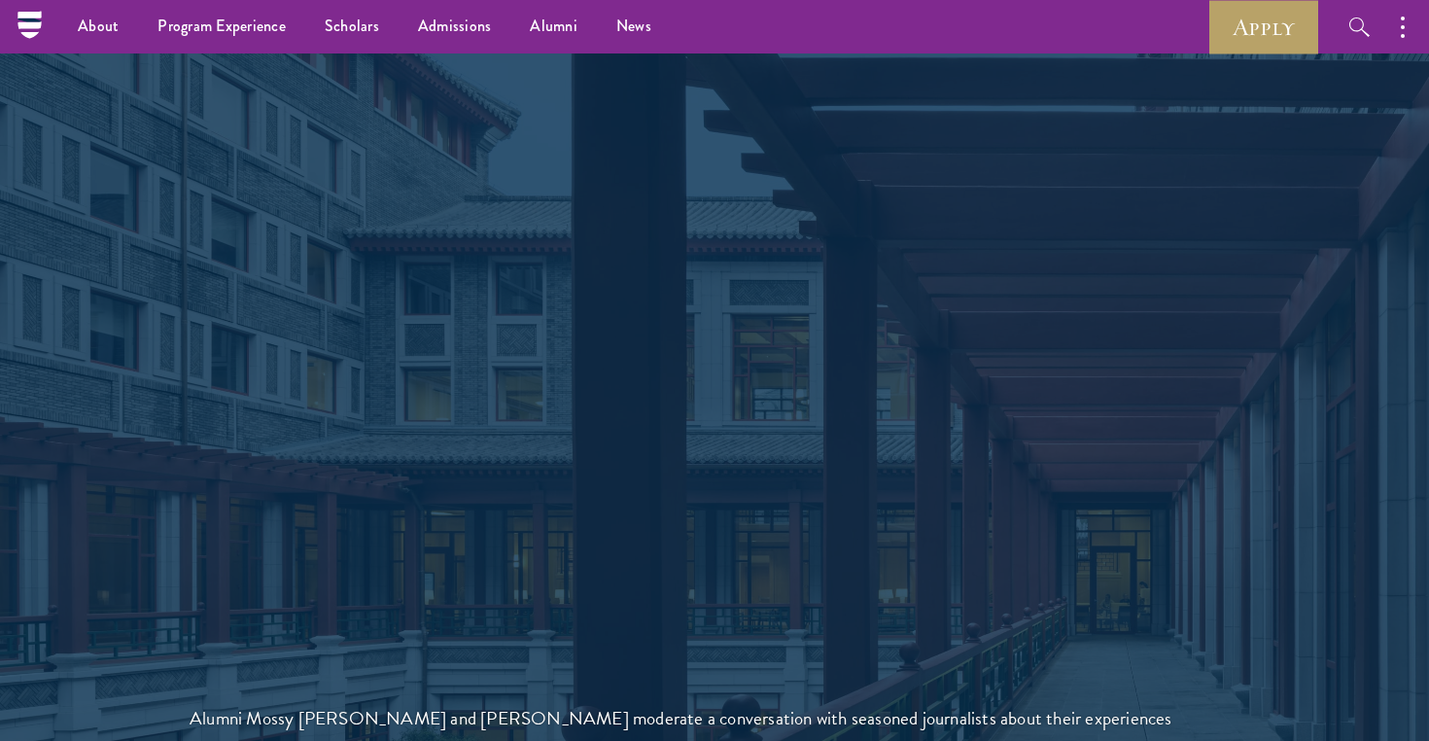
scroll to position [4142, 0]
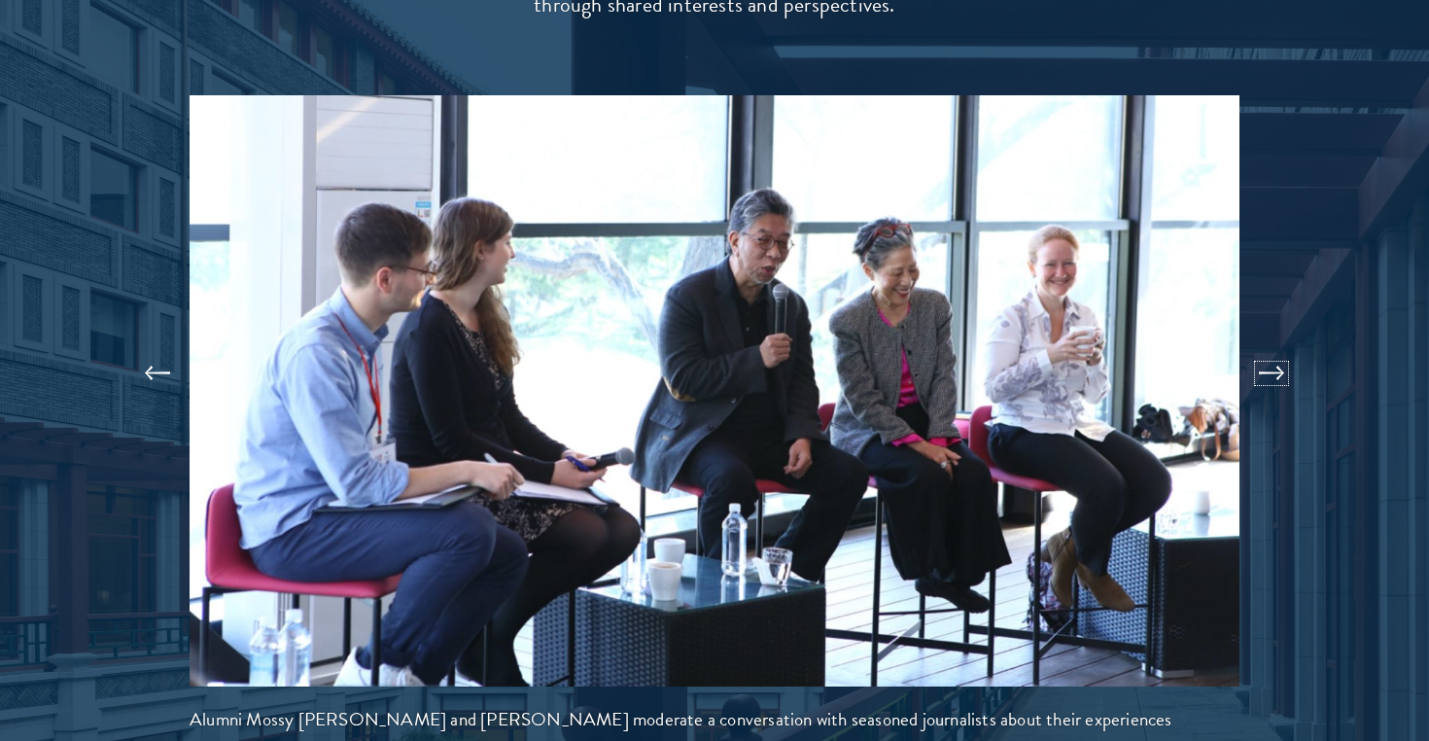
click at [1266, 346] on button at bounding box center [1271, 373] width 64 height 54
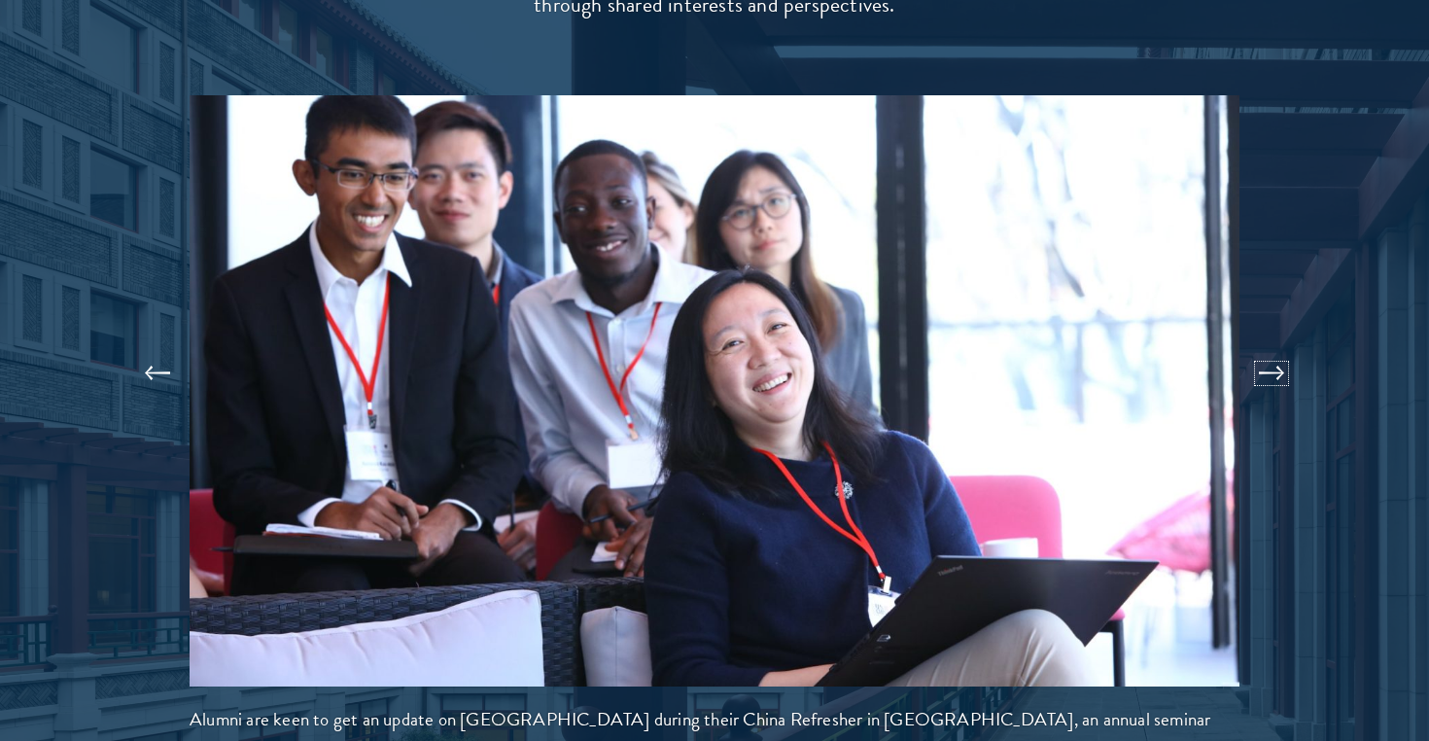
click at [1266, 346] on button at bounding box center [1271, 373] width 64 height 54
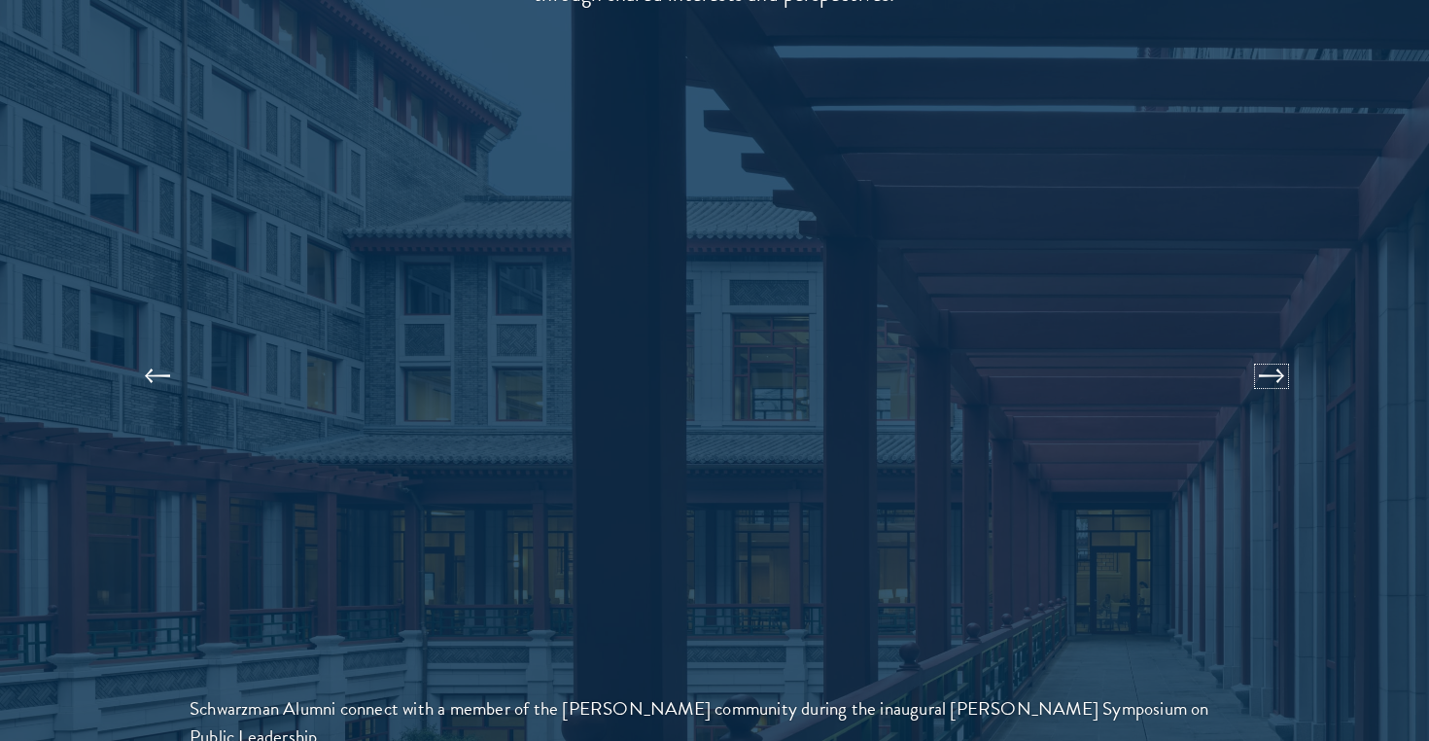
scroll to position [4155, 0]
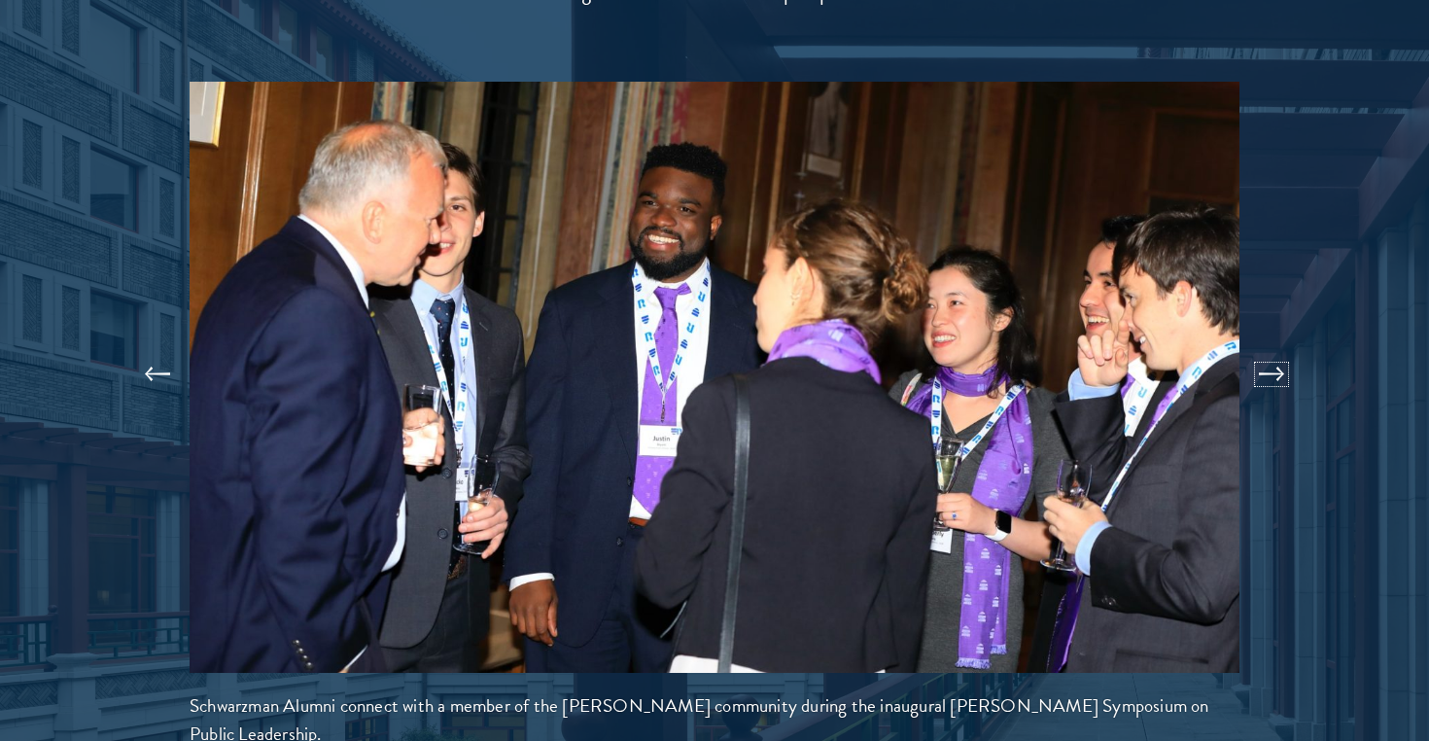
click at [1266, 347] on button at bounding box center [1271, 374] width 64 height 54
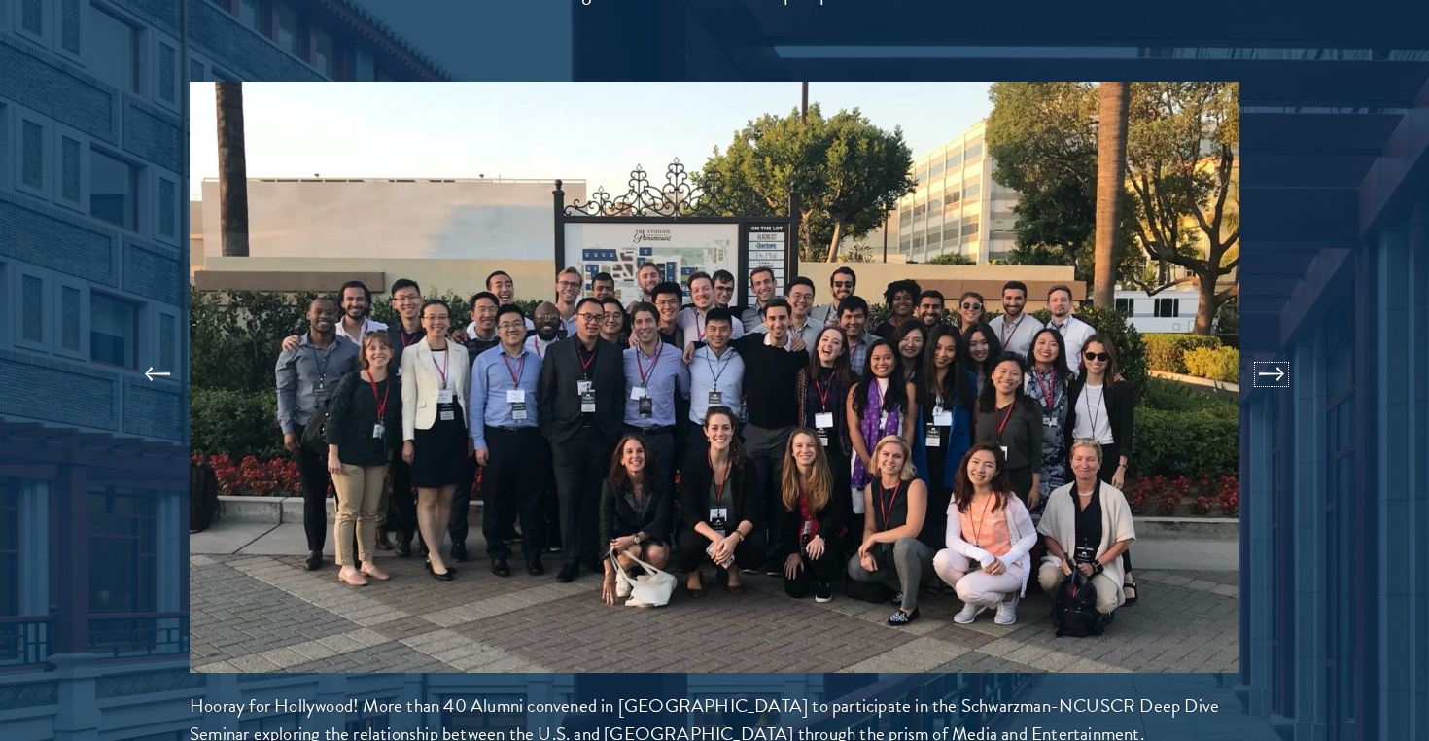
click at [1266, 347] on button at bounding box center [1271, 374] width 64 height 54
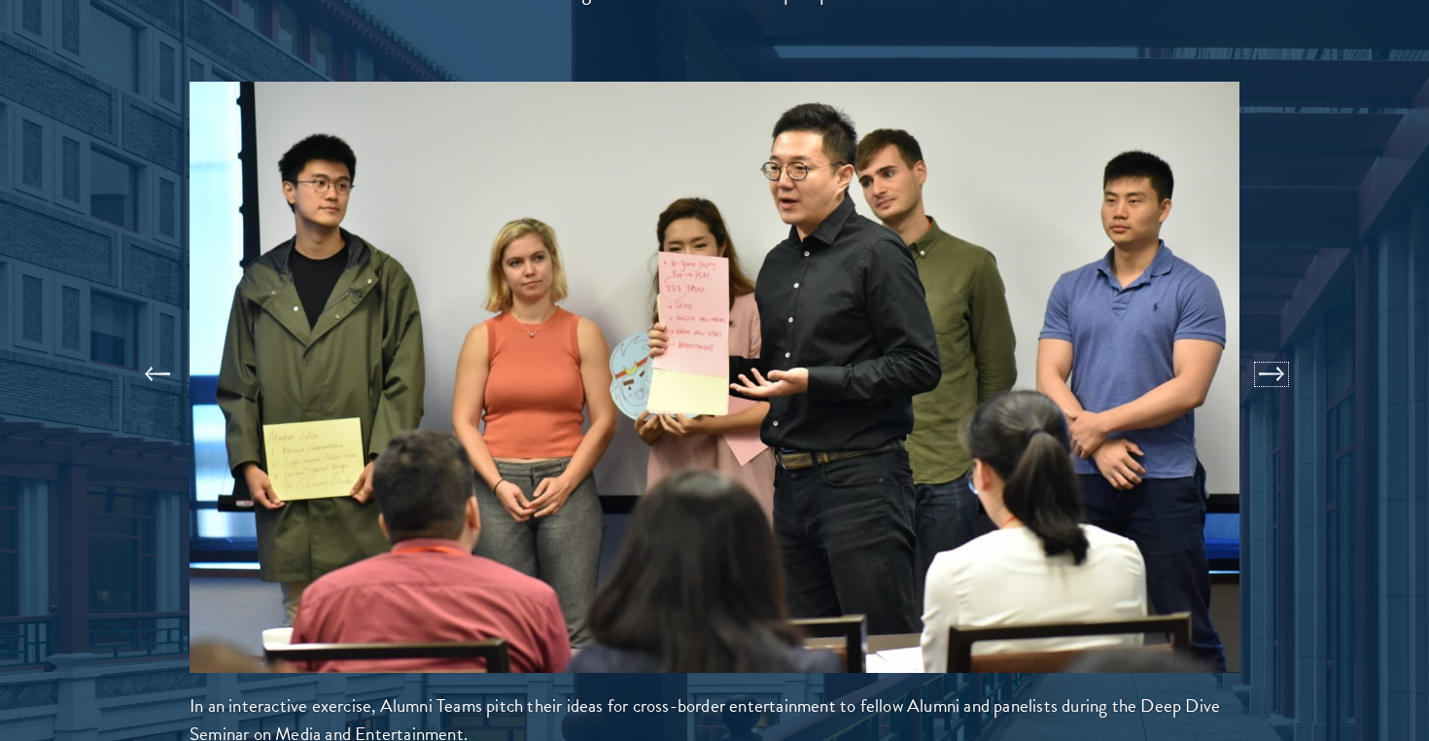
click at [1266, 347] on button at bounding box center [1271, 374] width 64 height 54
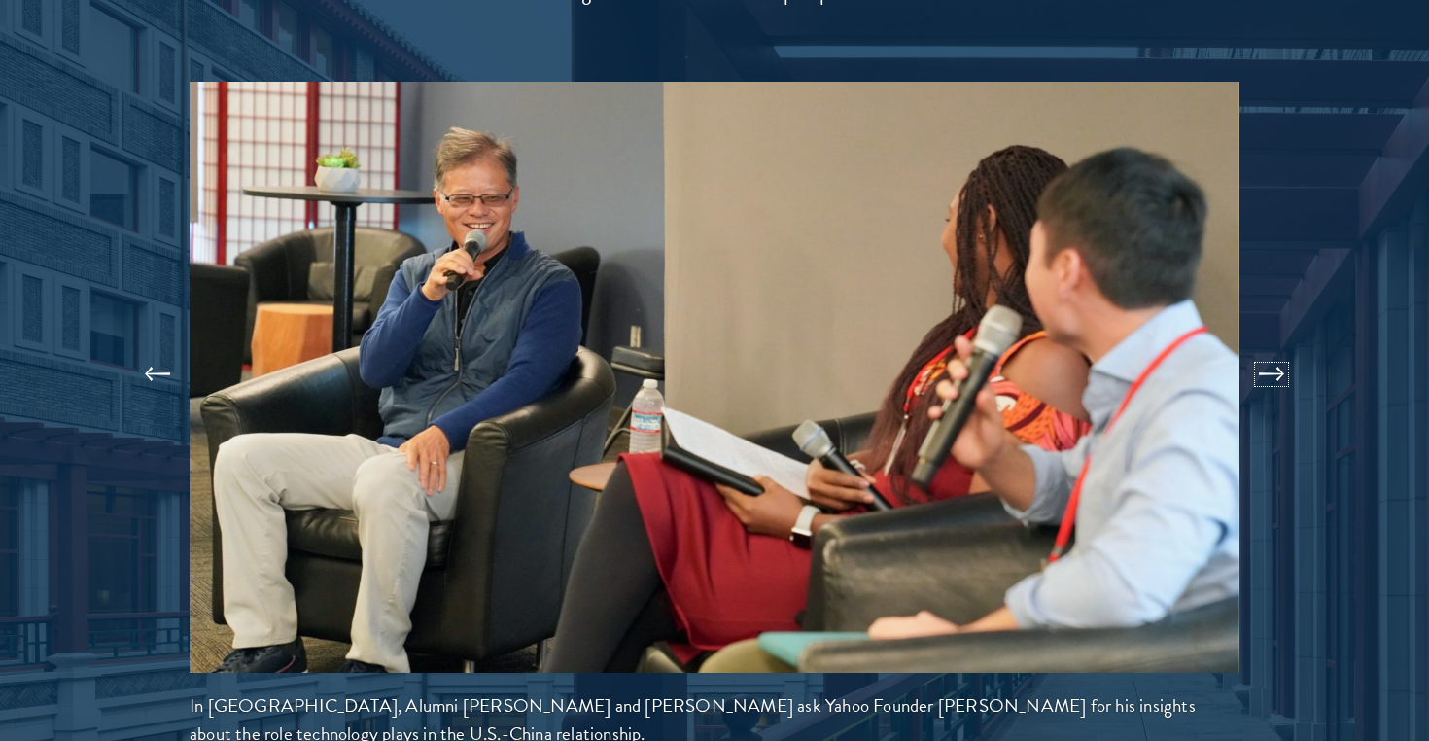
click at [1266, 347] on button at bounding box center [1271, 374] width 64 height 54
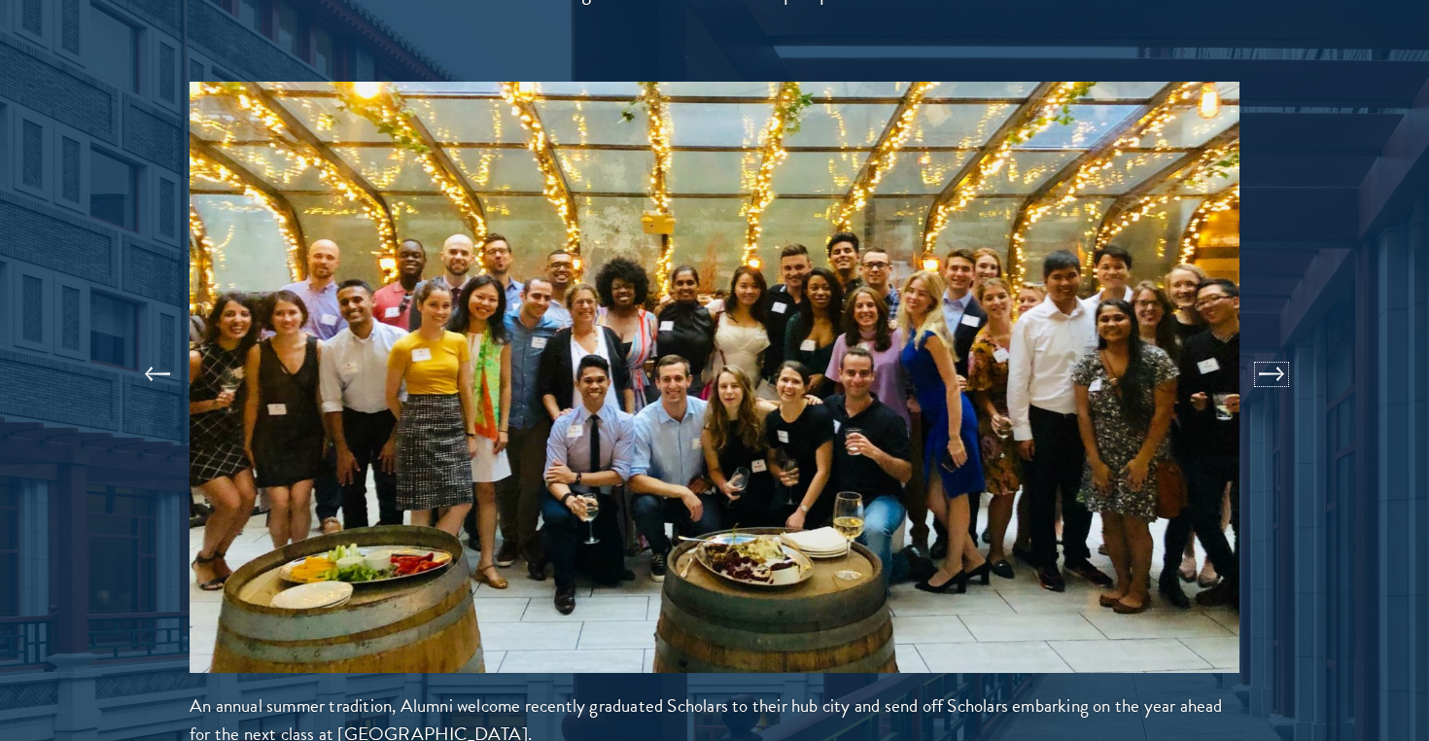
click at [1266, 347] on button at bounding box center [1271, 374] width 64 height 54
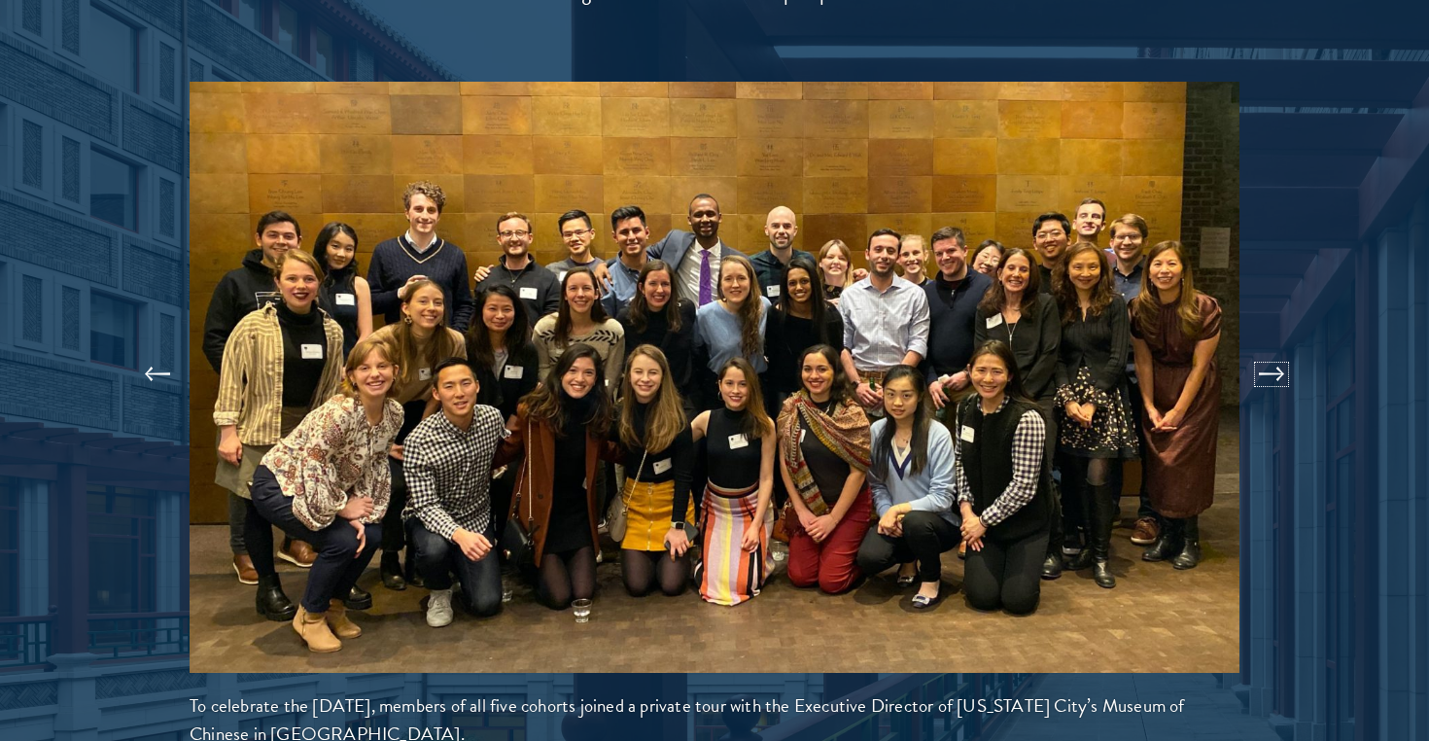
click at [1266, 347] on button at bounding box center [1271, 374] width 64 height 54
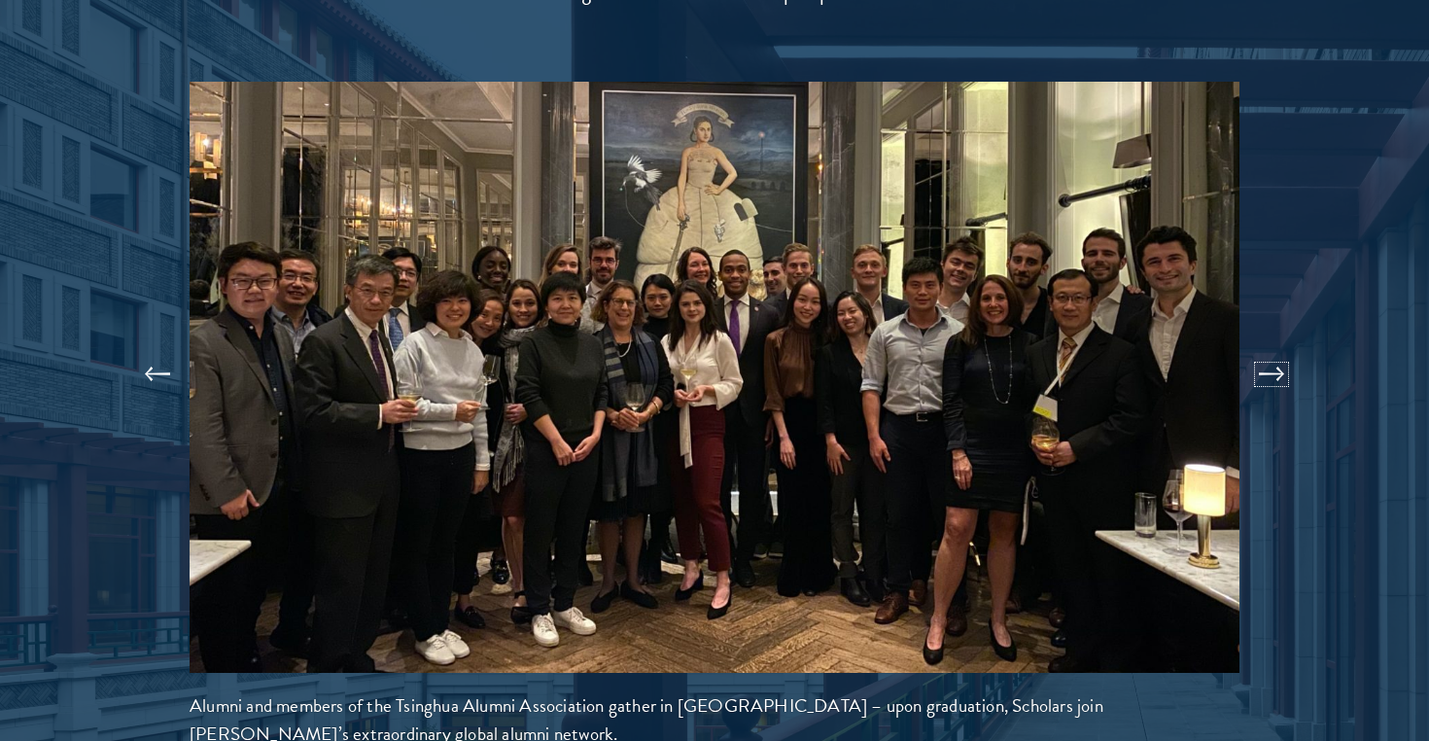
click at [1276, 347] on button at bounding box center [1271, 374] width 64 height 54
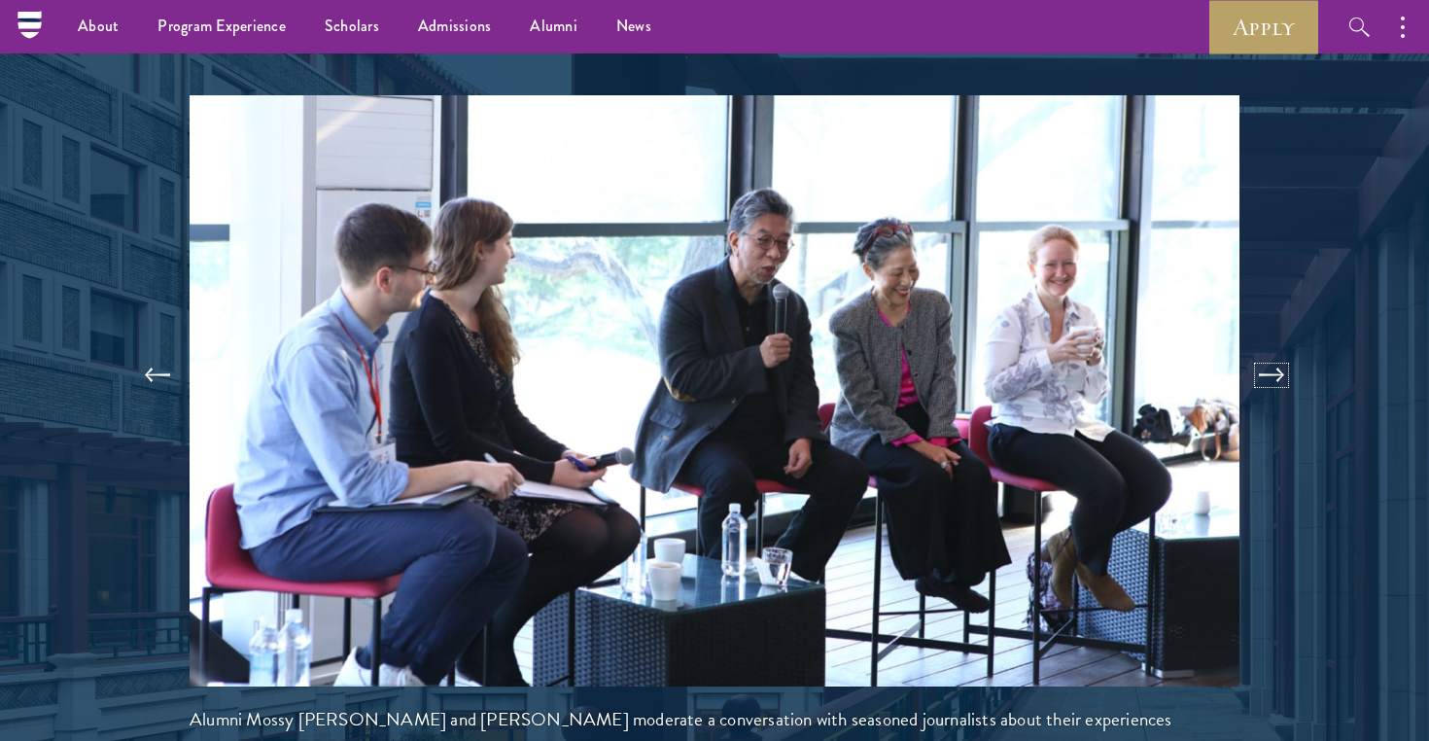
scroll to position [4142, 0]
click at [1276, 346] on button at bounding box center [1271, 373] width 64 height 54
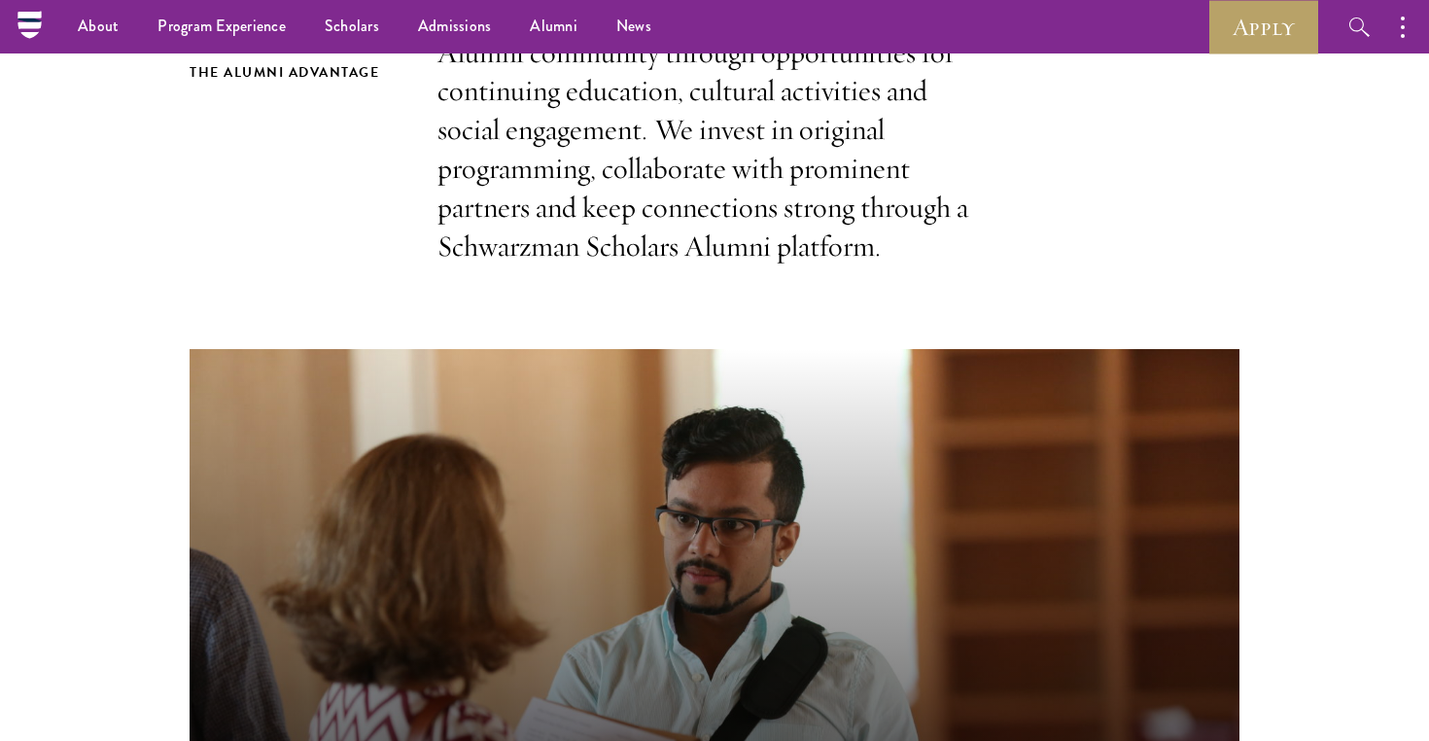
scroll to position [629, 0]
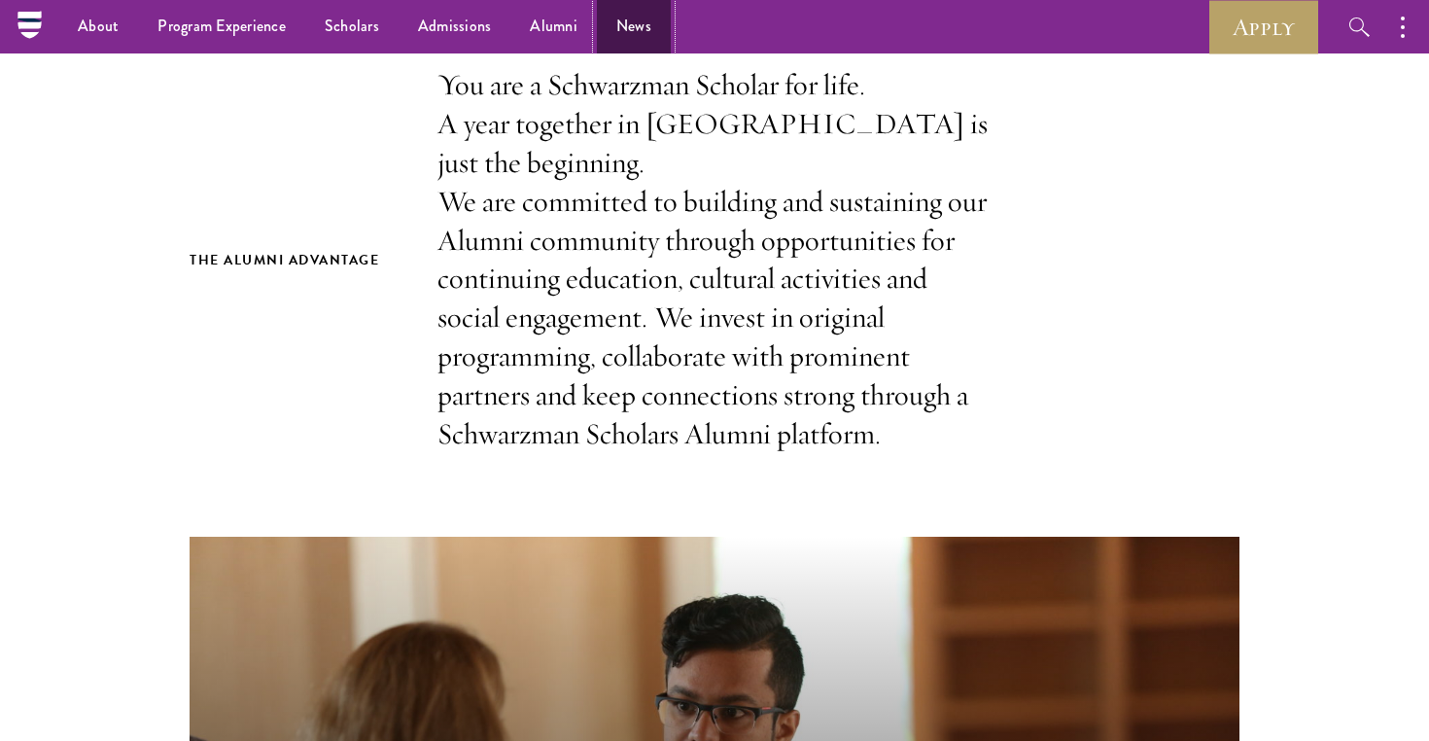
click at [633, 33] on link "News" at bounding box center [634, 26] width 74 height 53
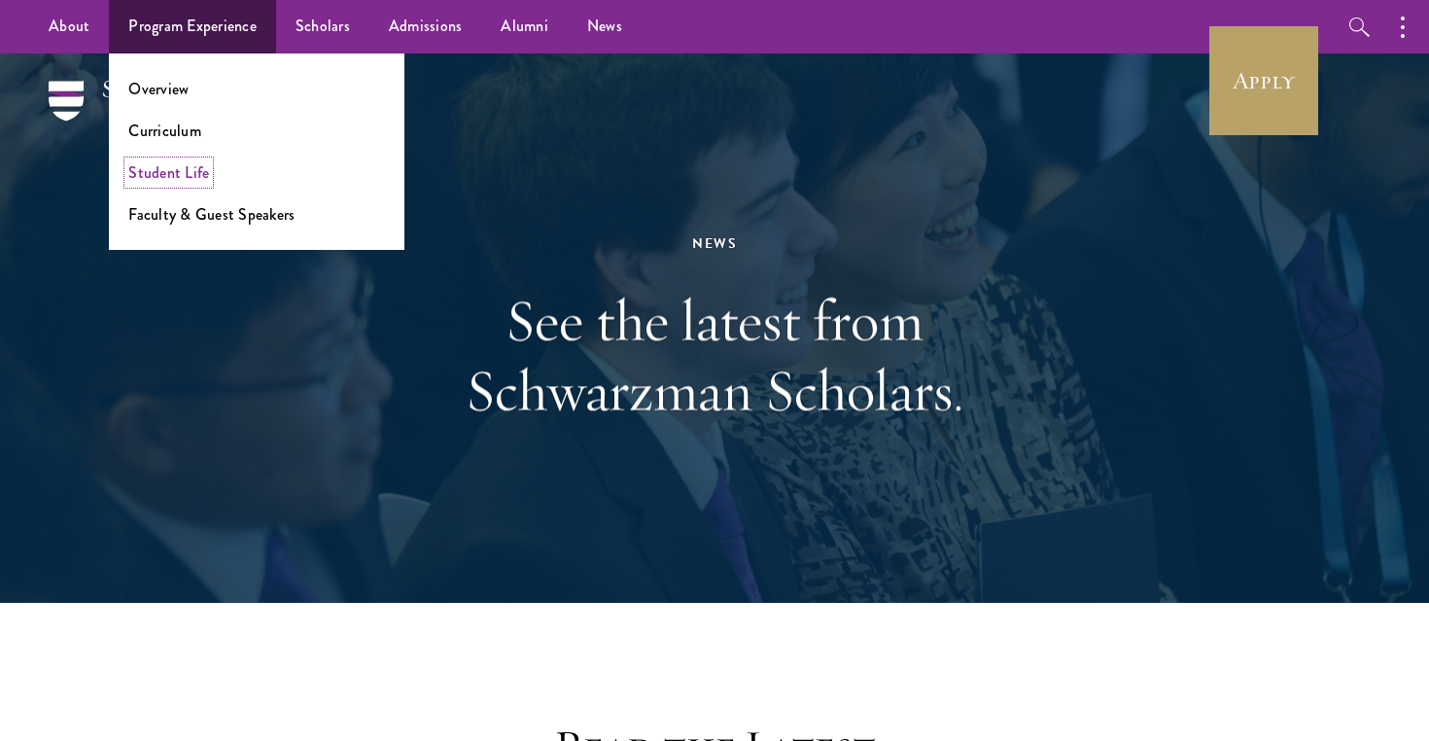
click at [200, 174] on link "Student Life" at bounding box center [168, 172] width 81 height 22
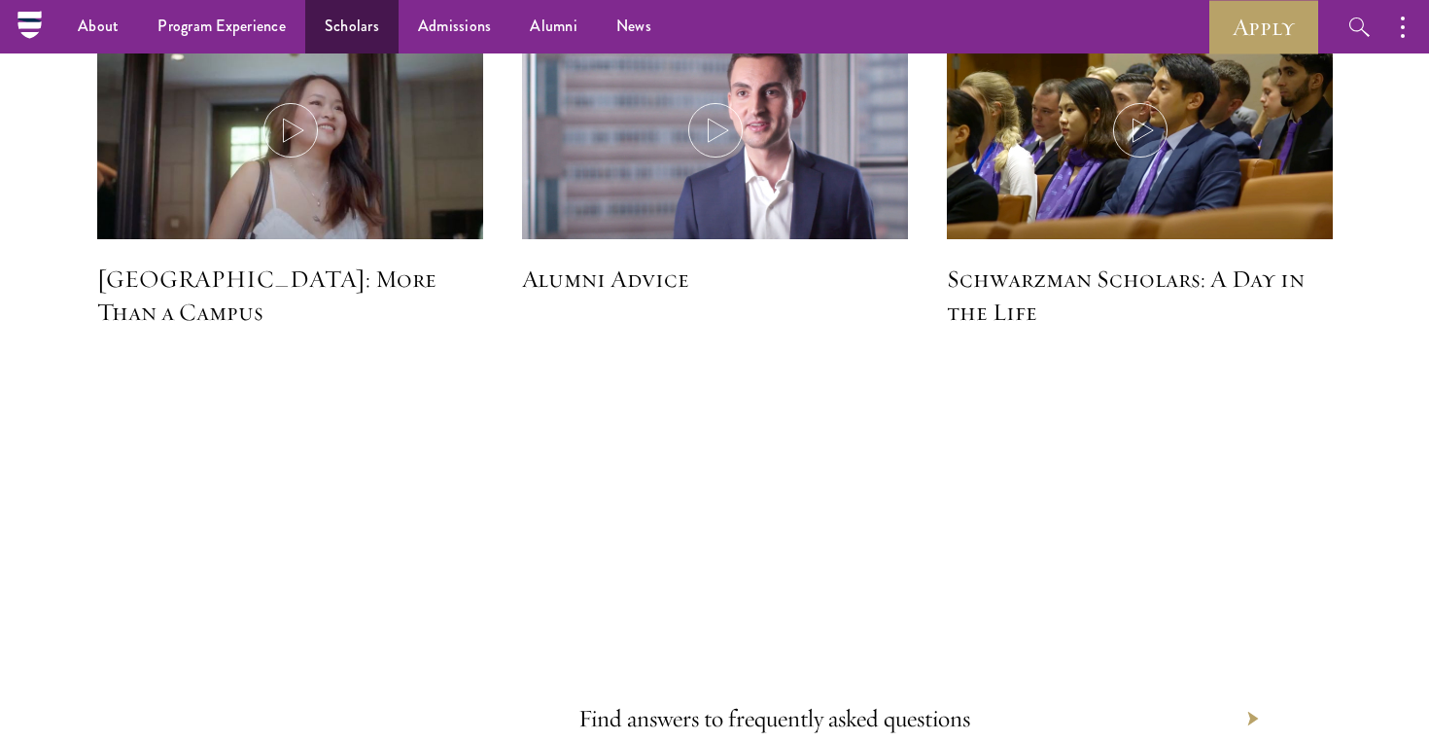
scroll to position [5689, 0]
